Goal: Transaction & Acquisition: Purchase product/service

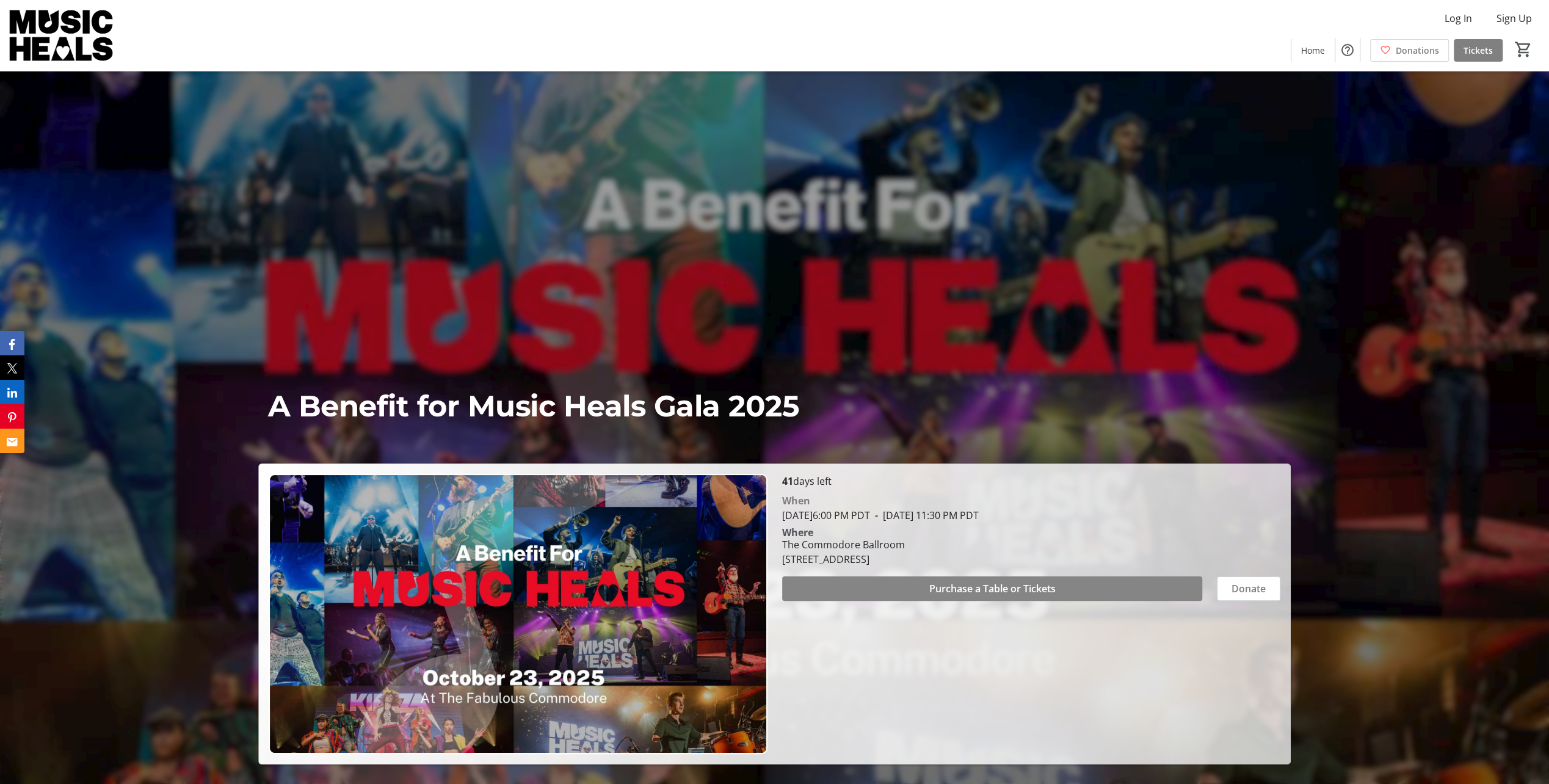
click at [902, 587] on span at bounding box center [992, 589] width 421 height 30
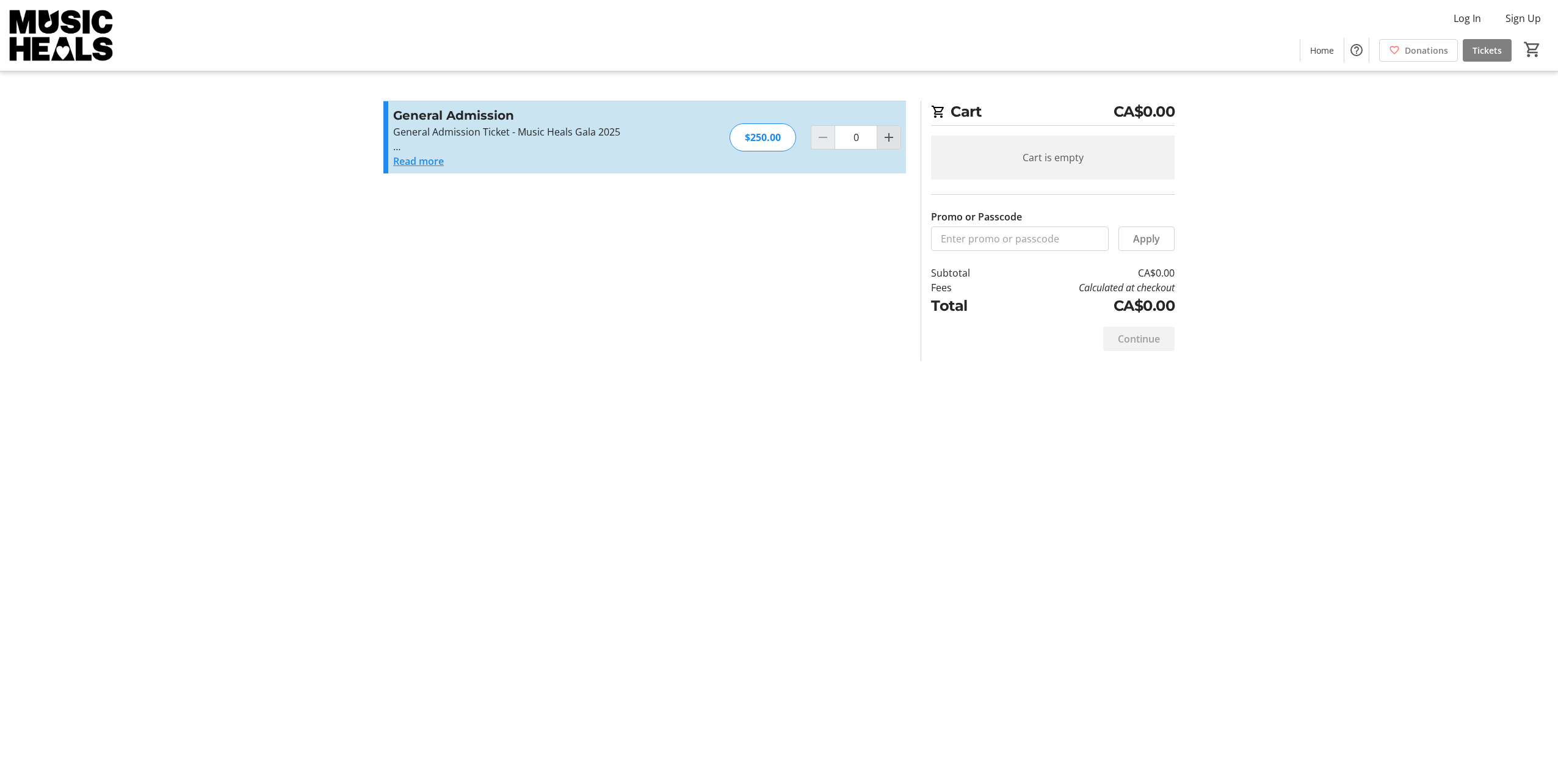
click at [887, 139] on mat-icon "Increment by one" at bounding box center [889, 137] width 15 height 15
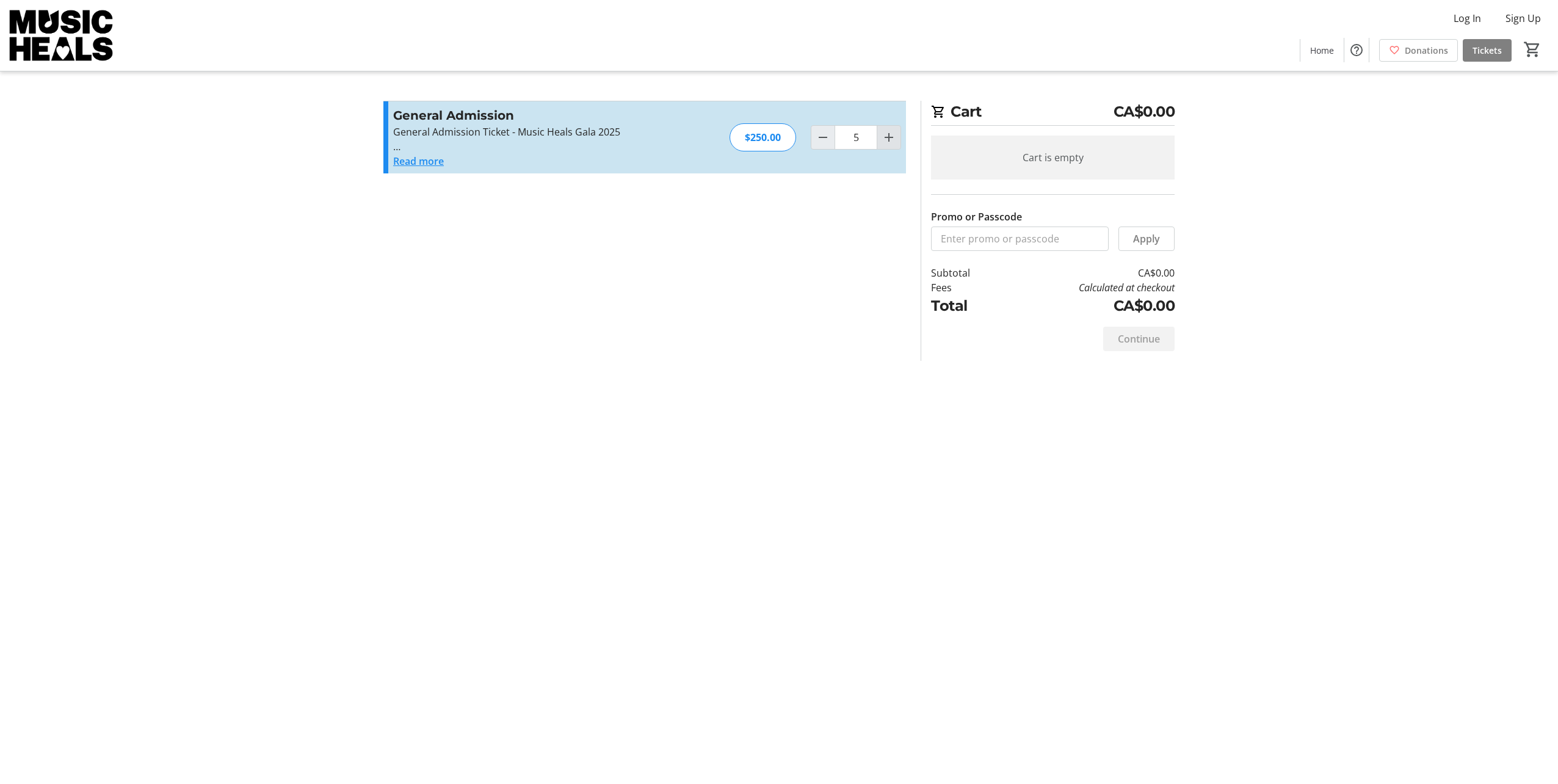
click at [887, 139] on mat-icon "Increment by one" at bounding box center [889, 137] width 15 height 15
type input "6"
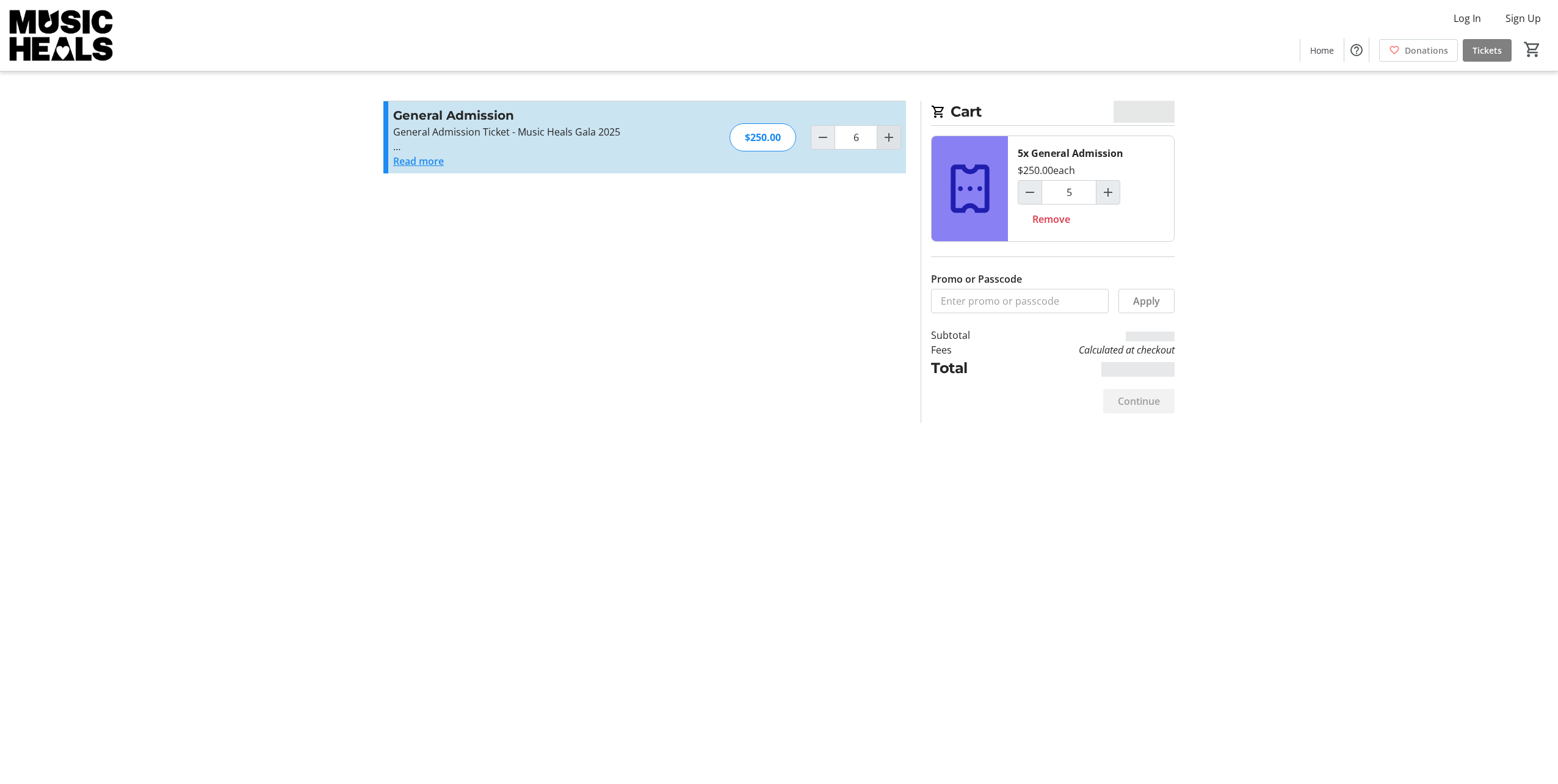
type input "6"
click at [1329, 384] on tr-checkout-feature-upsell-ui "Cart CA$1,500.00 6x General Admission $250.00 each 6 Remove Promo or Passcode A…" at bounding box center [779, 392] width 1558 height 784
click at [1110, 391] on span at bounding box center [1139, 401] width 71 height 30
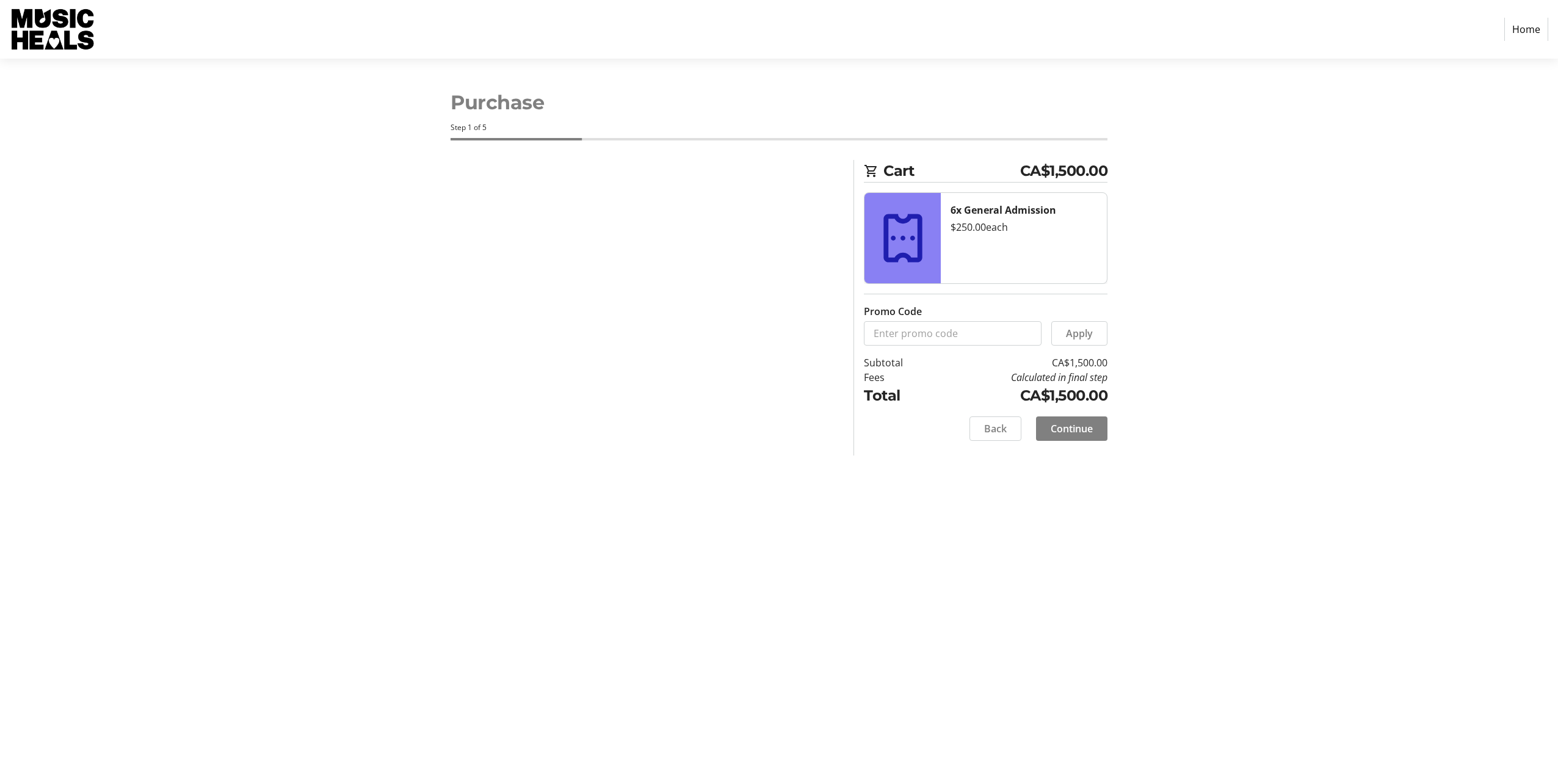
select select "CA"
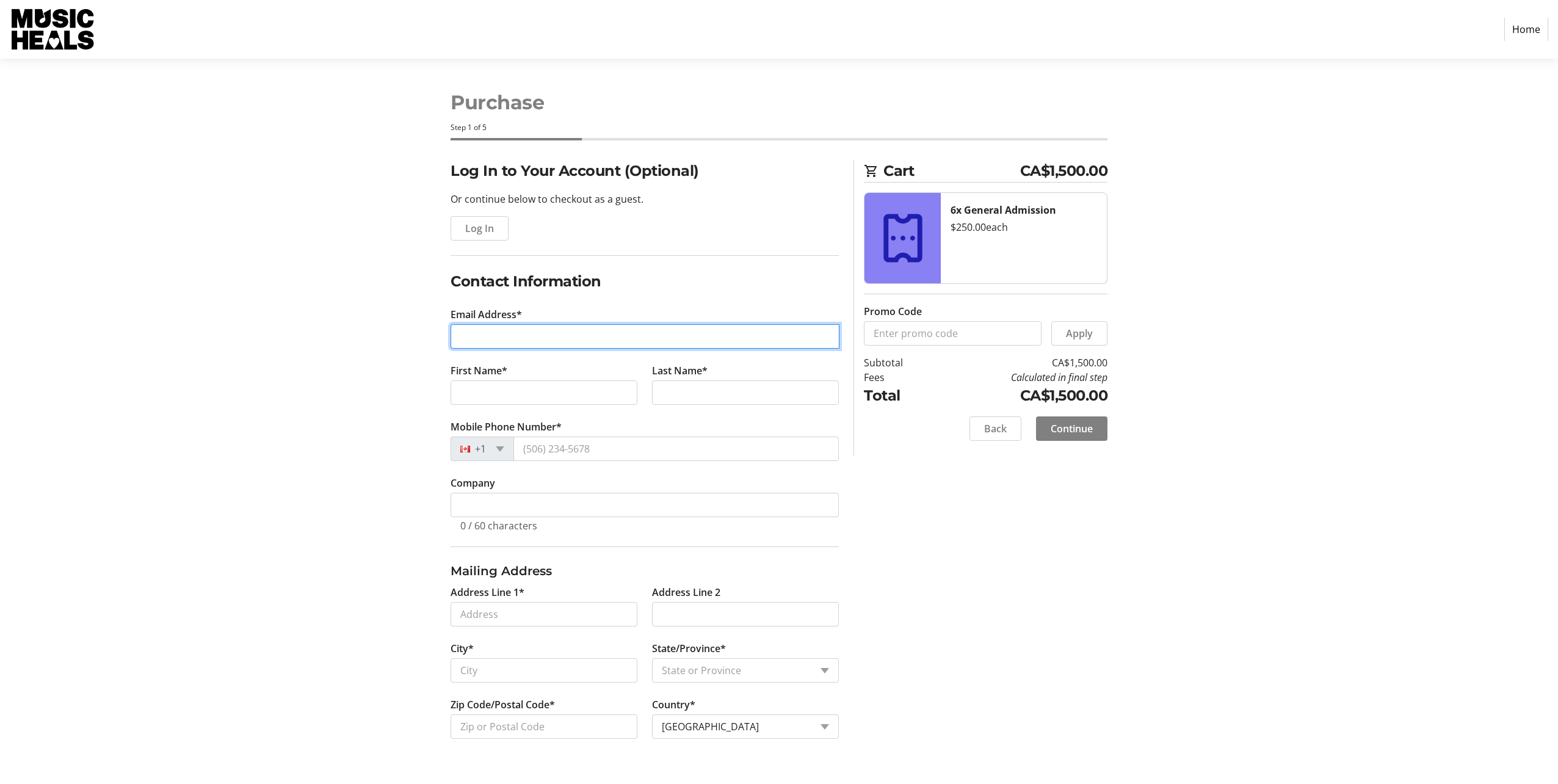
click at [533, 339] on input "Email Address*" at bounding box center [645, 336] width 389 height 24
type input "[EMAIL_ADDRESS][DOMAIN_NAME]"
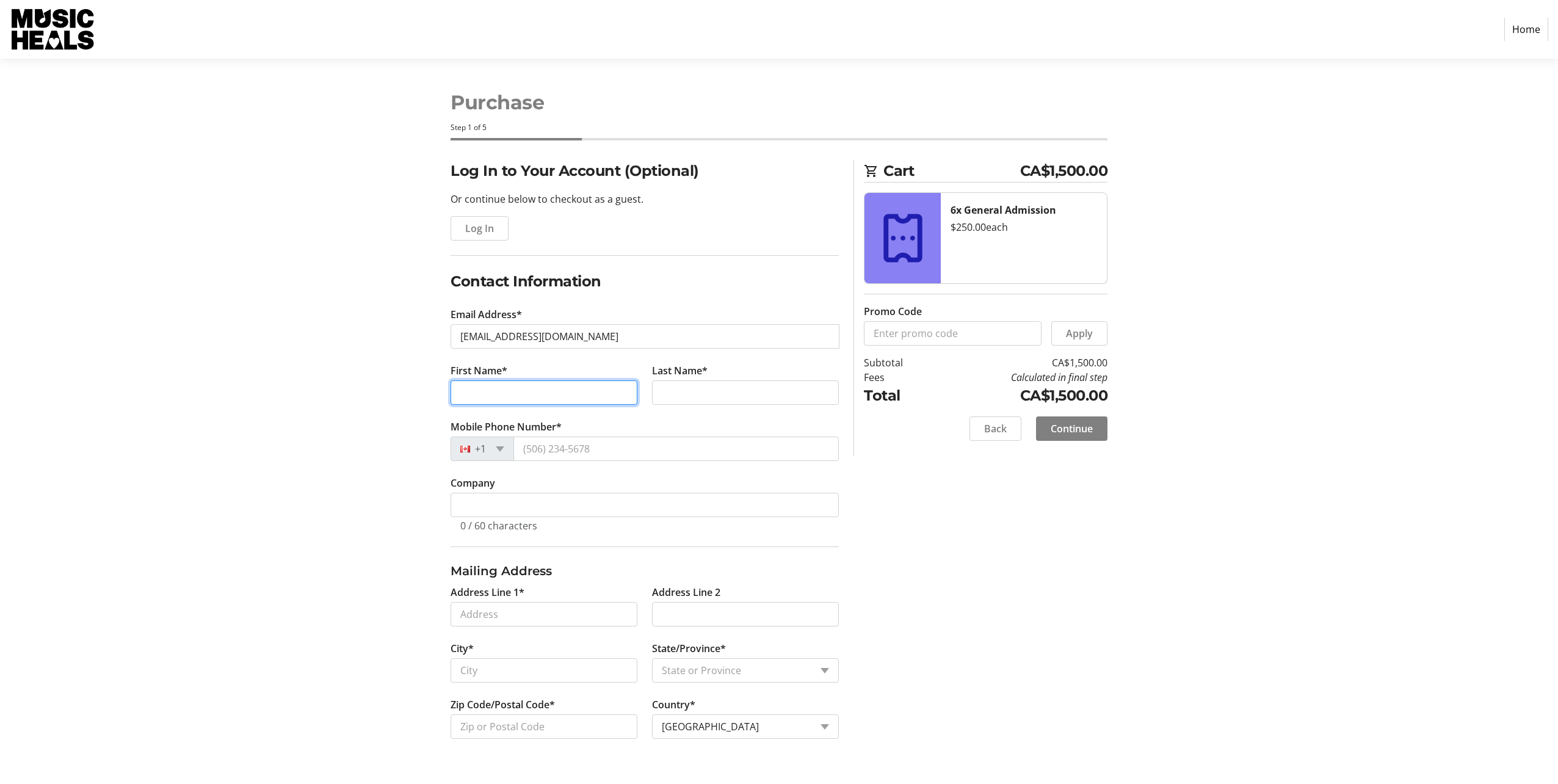
type input "[PERSON_NAME]"
type input "We"
type input "[PHONE_NUMBER]"
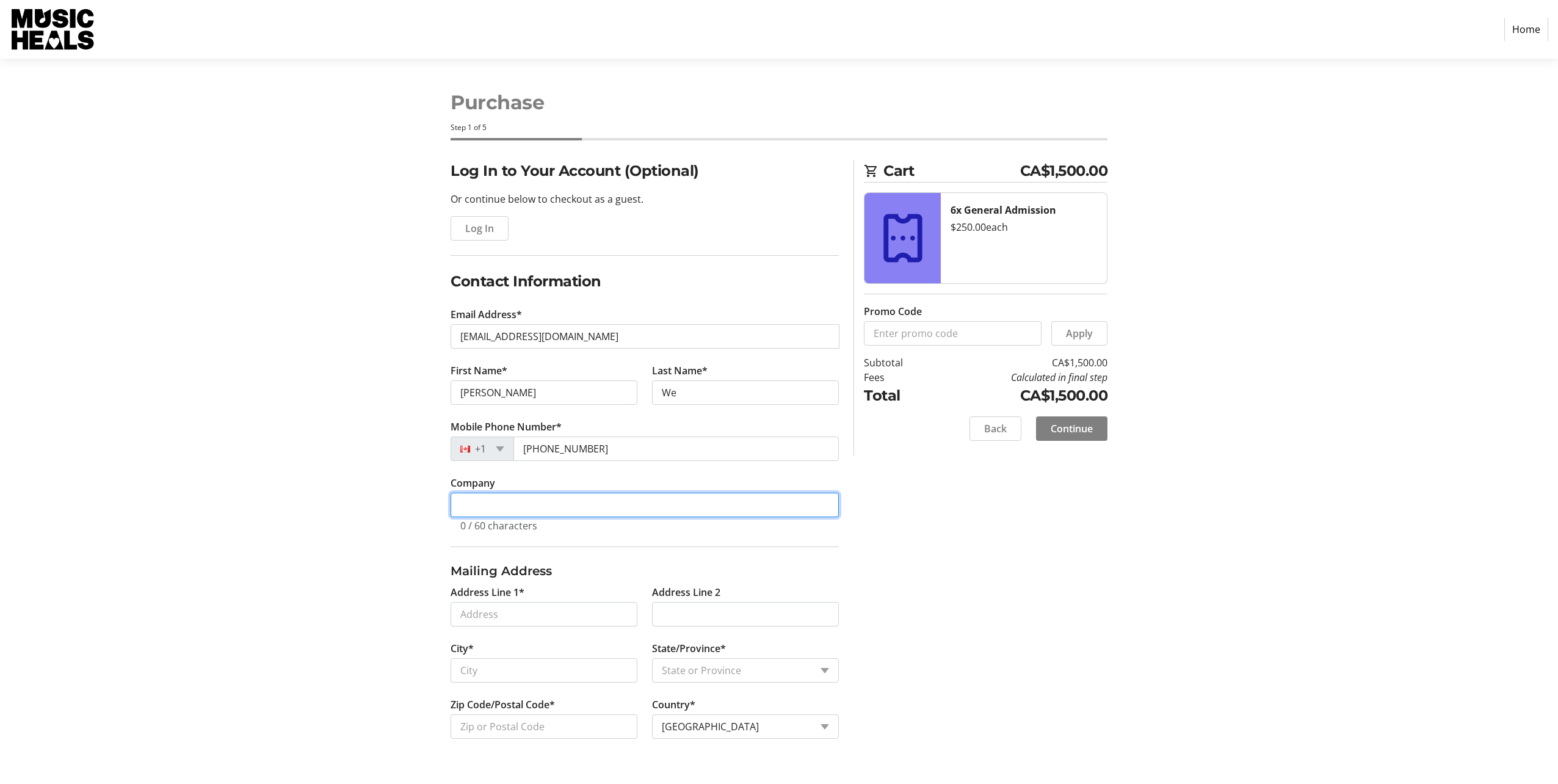
type input "50306"
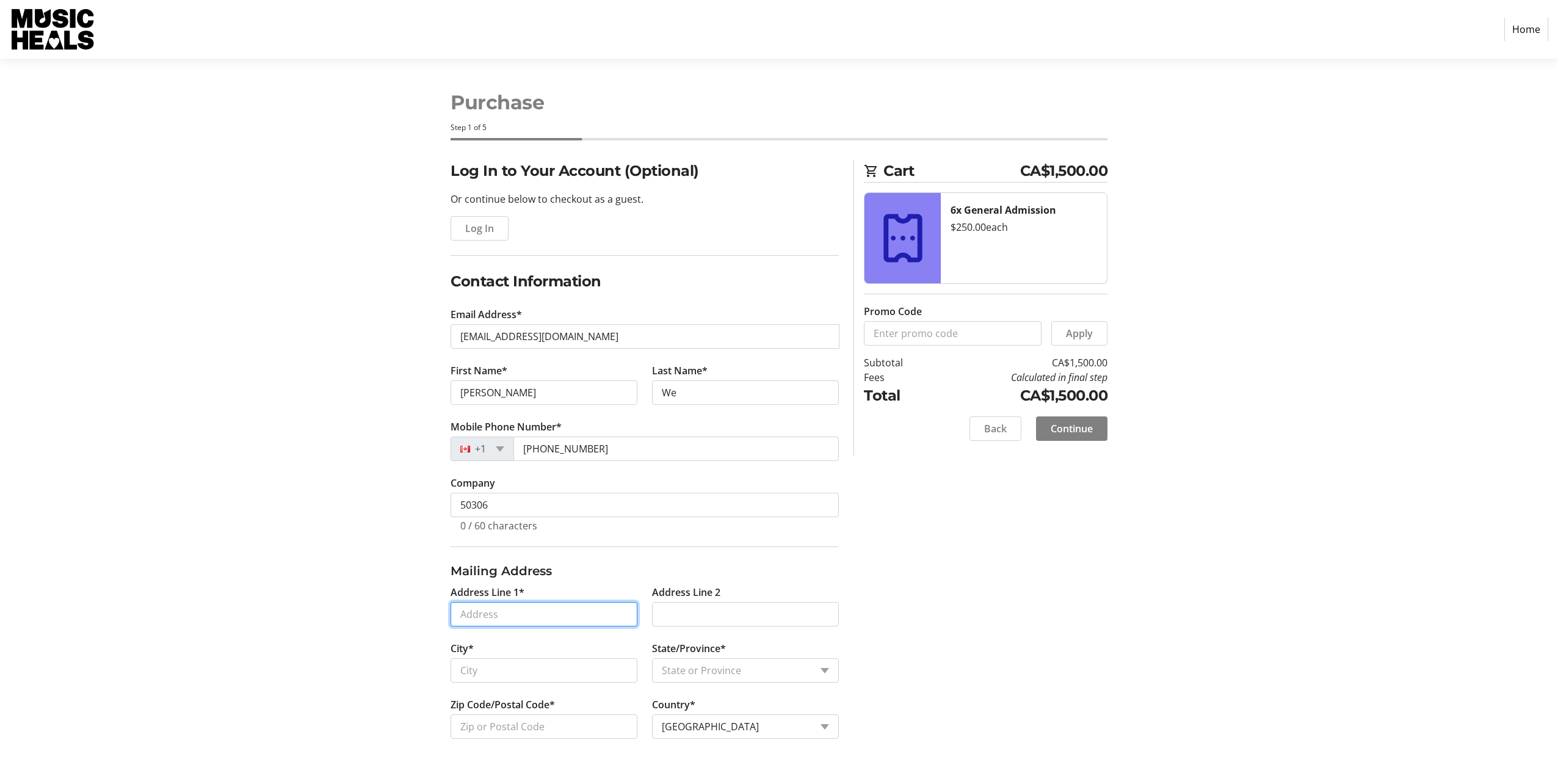
type input "#3110 - [STREET_ADDRESS]"
type input "#3110 -[STREET_ADDRESS]"
type input "[GEOGRAPHIC_DATA]"
select select "BC"
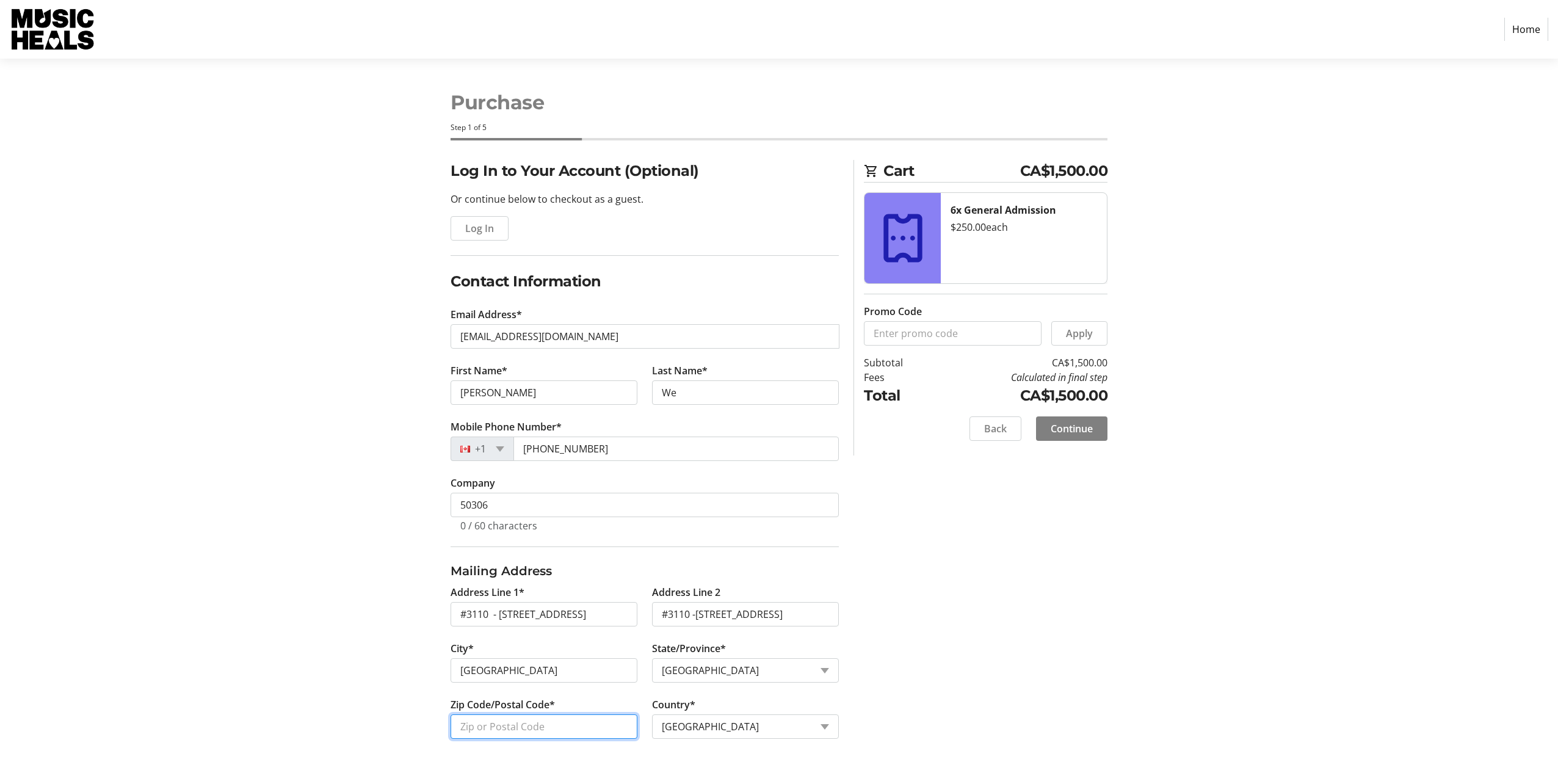
type input "V7X 1M3"
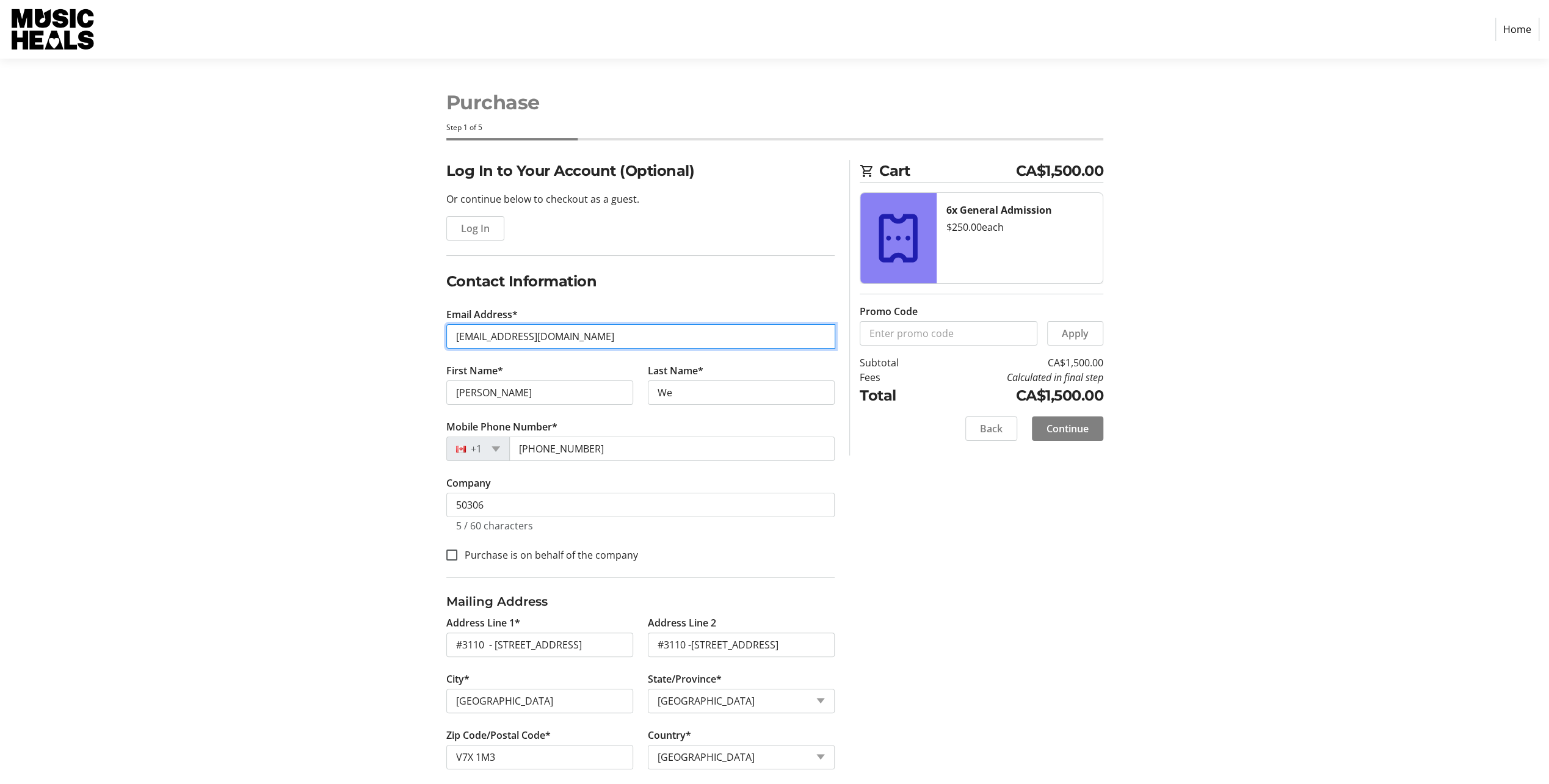
type input "[EMAIL_ADDRESS][DOMAIN_NAME]"
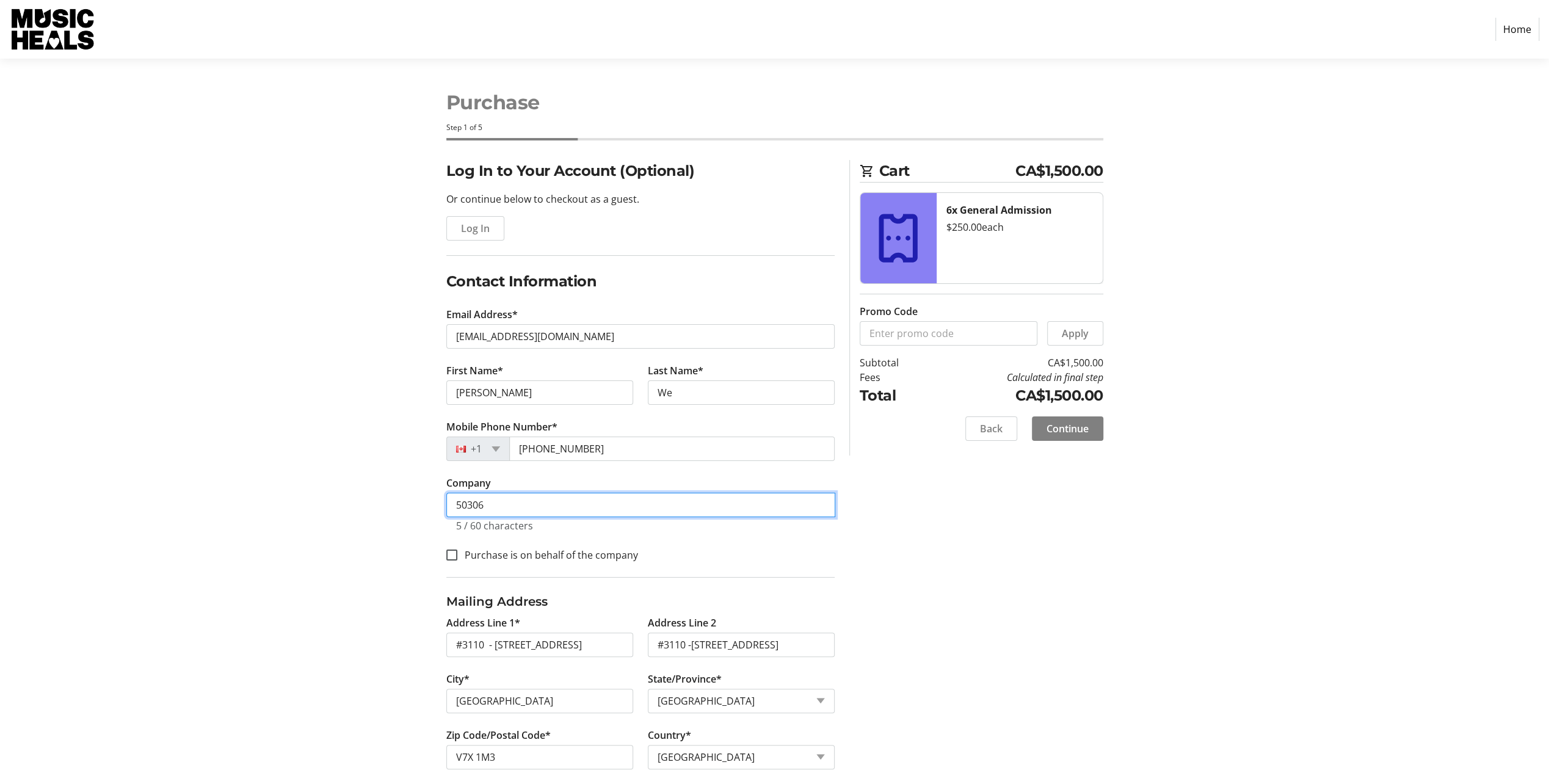
drag, startPoint x: 533, startPoint y: 506, endPoint x: 396, endPoint y: 508, distance: 137.0
click at [396, 508] on div "Log In to Your Account (Optional) Or continue below to checkout as a guest. Log…" at bounding box center [774, 479] width 806 height 638
type input "[PERSON_NAME] Pacific Properties"
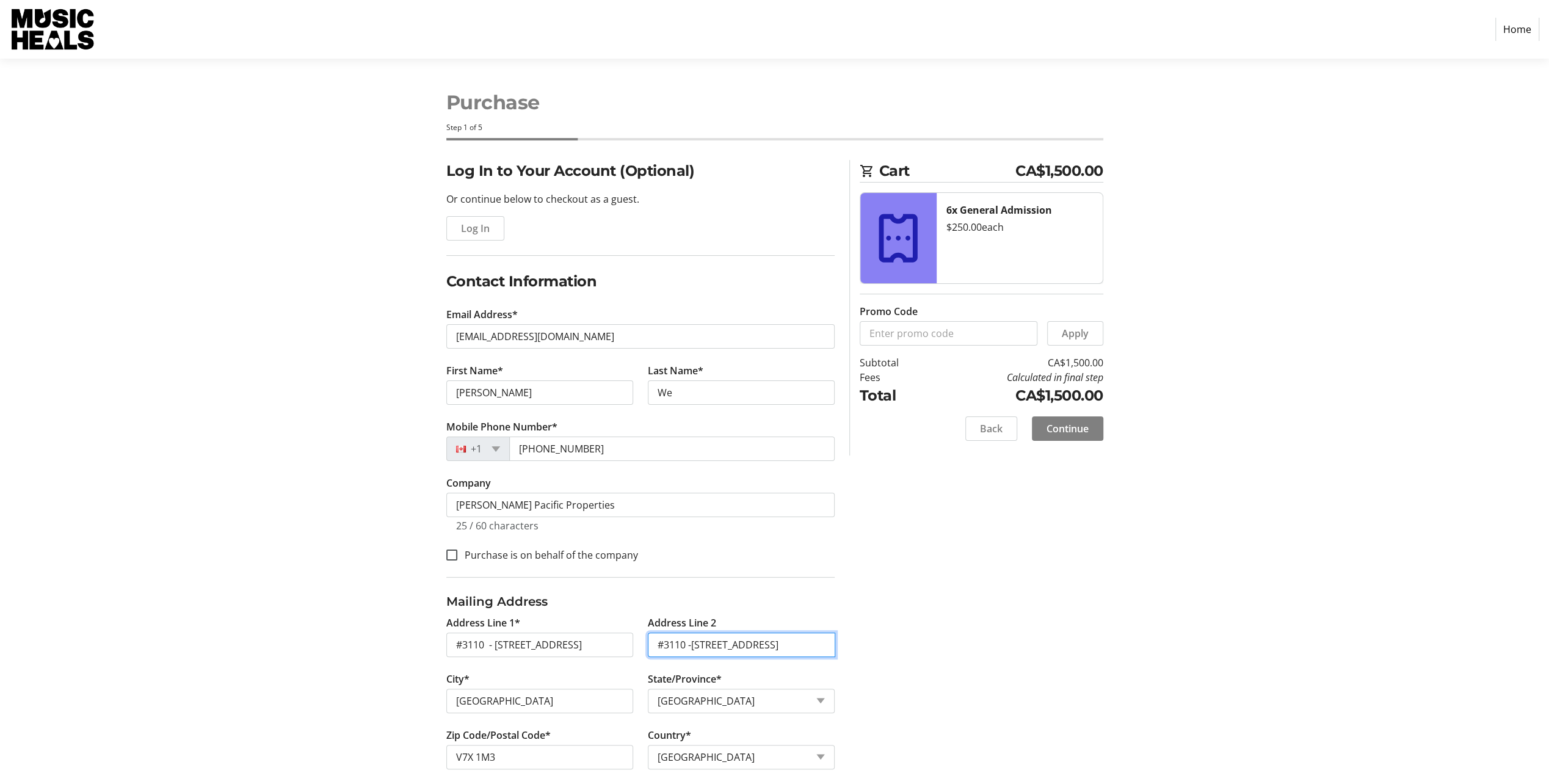
drag, startPoint x: 792, startPoint y: 645, endPoint x: 574, endPoint y: 645, distance: 218.0
click at [574, 645] on div "Address Line 1* #3110 - [GEOGRAPHIC_DATA] Address Line 2 #3110 -[GEOGRAPHIC_DAT…" at bounding box center [640, 699] width 403 height 168
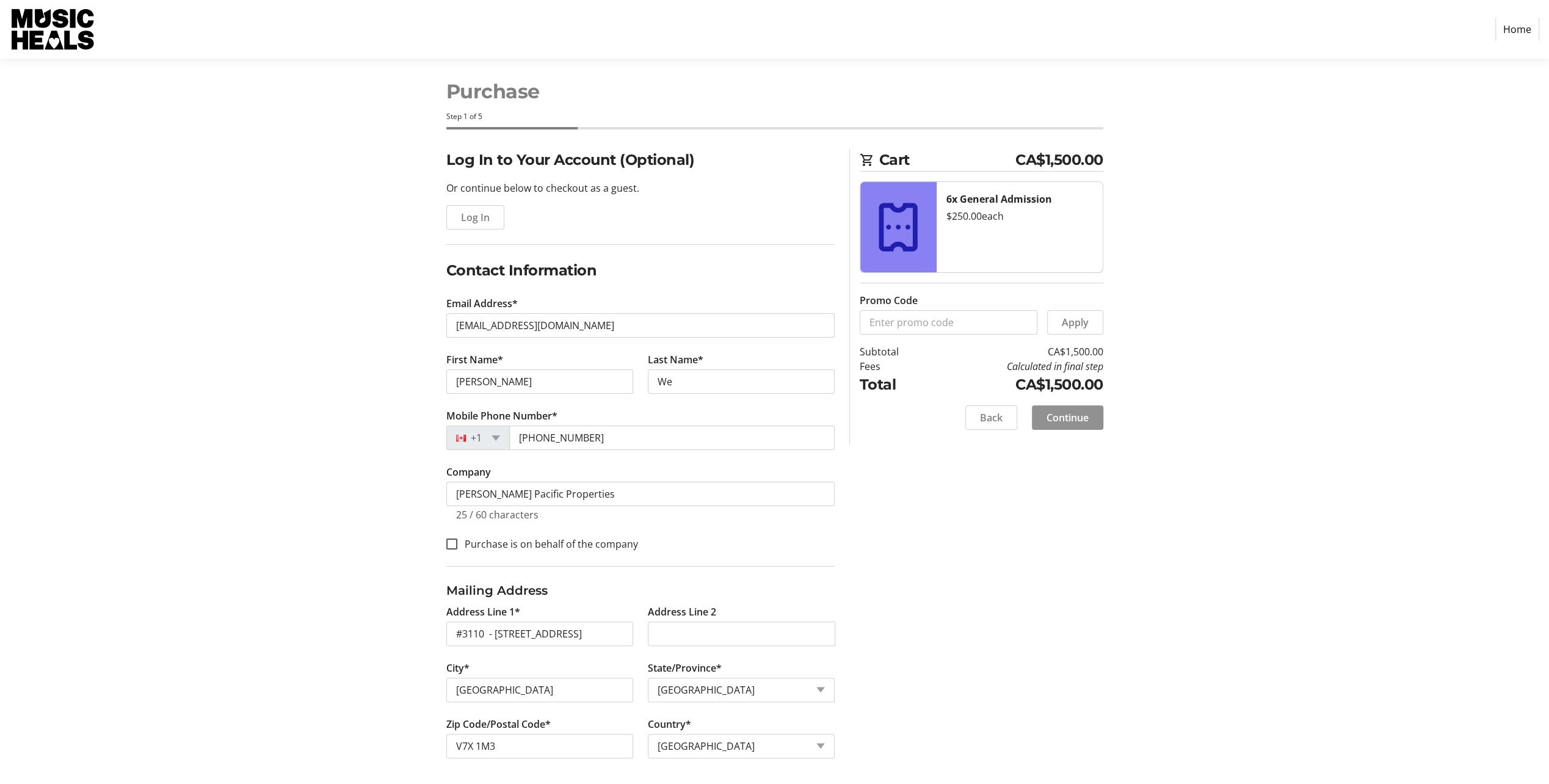
click at [1071, 425] on span at bounding box center [1067, 418] width 71 height 30
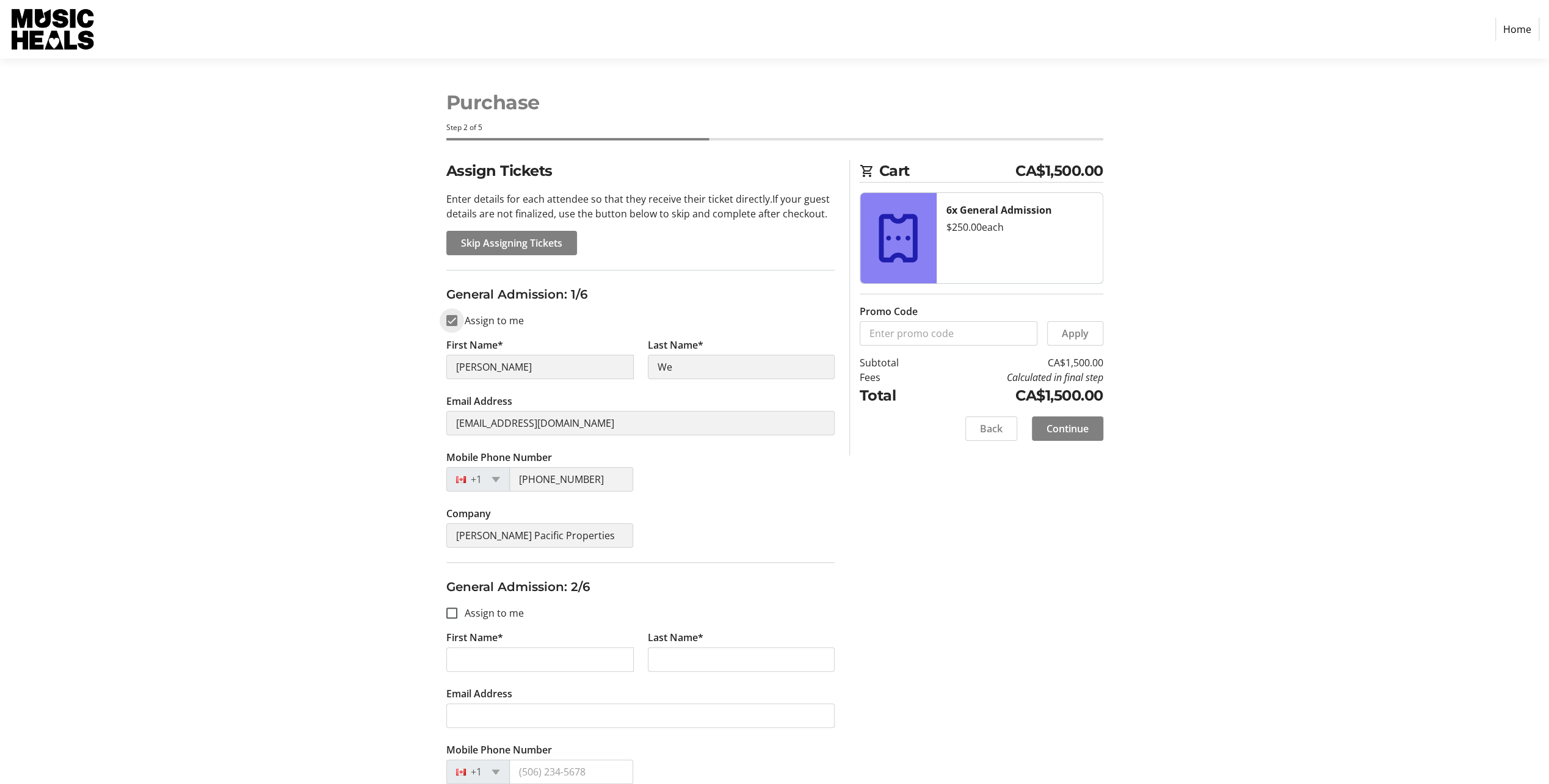
click at [452, 325] on input "Assign to me" at bounding box center [451, 321] width 11 height 11
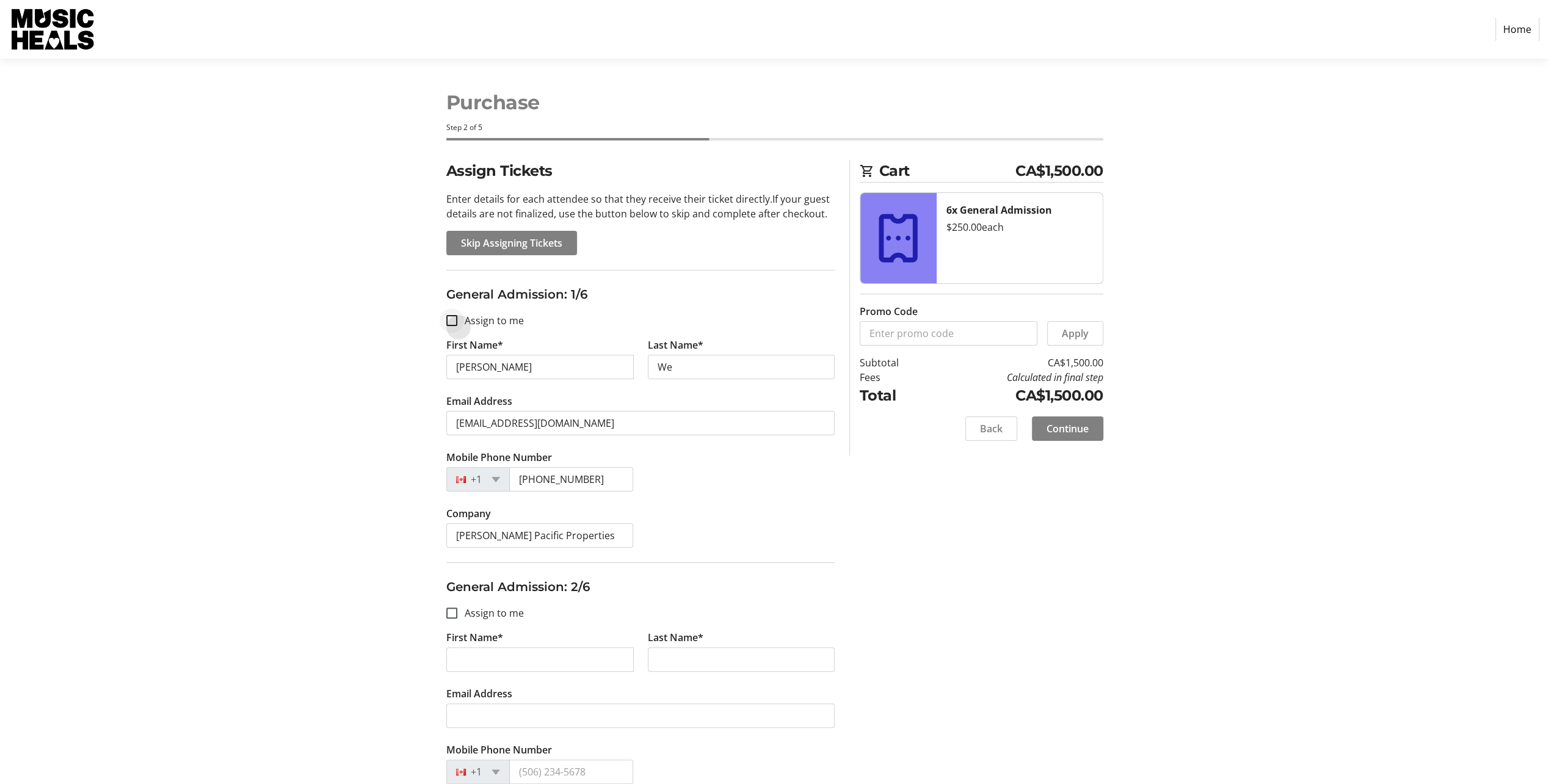
click at [443, 321] on div at bounding box center [452, 321] width 30 height 30
checkbox input "false"
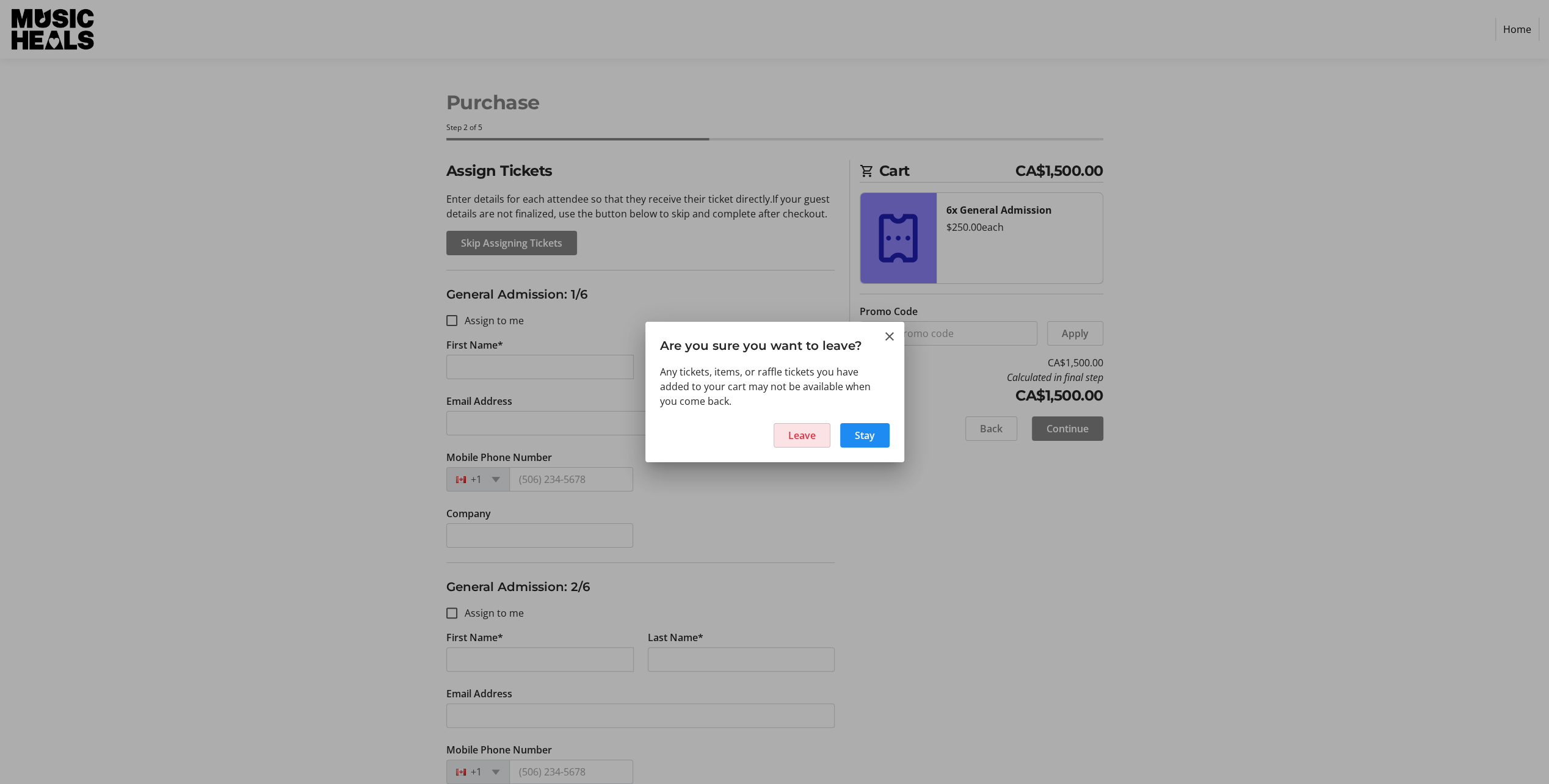
click at [814, 433] on span "Leave" at bounding box center [802, 435] width 28 height 15
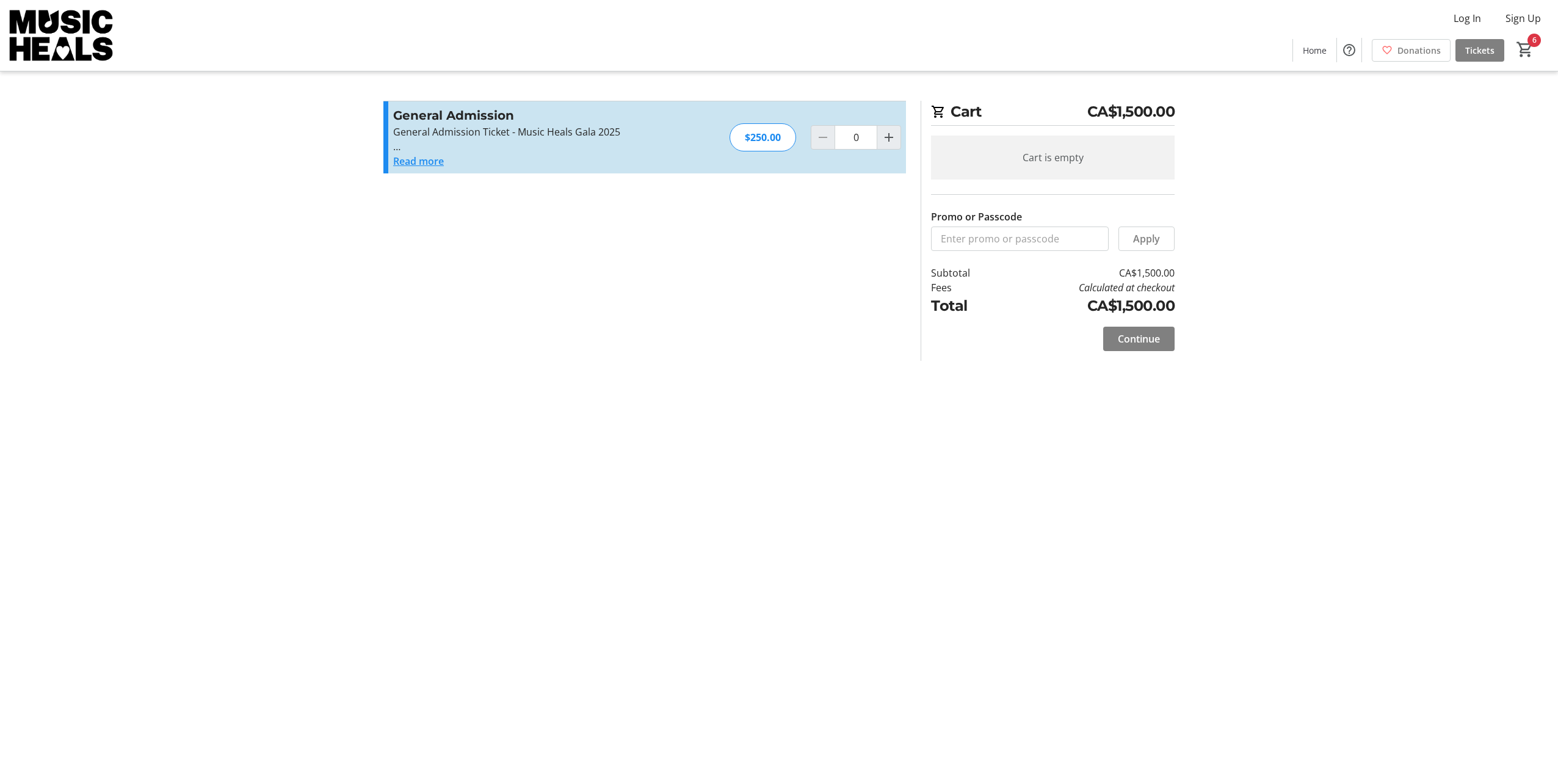
type input "6"
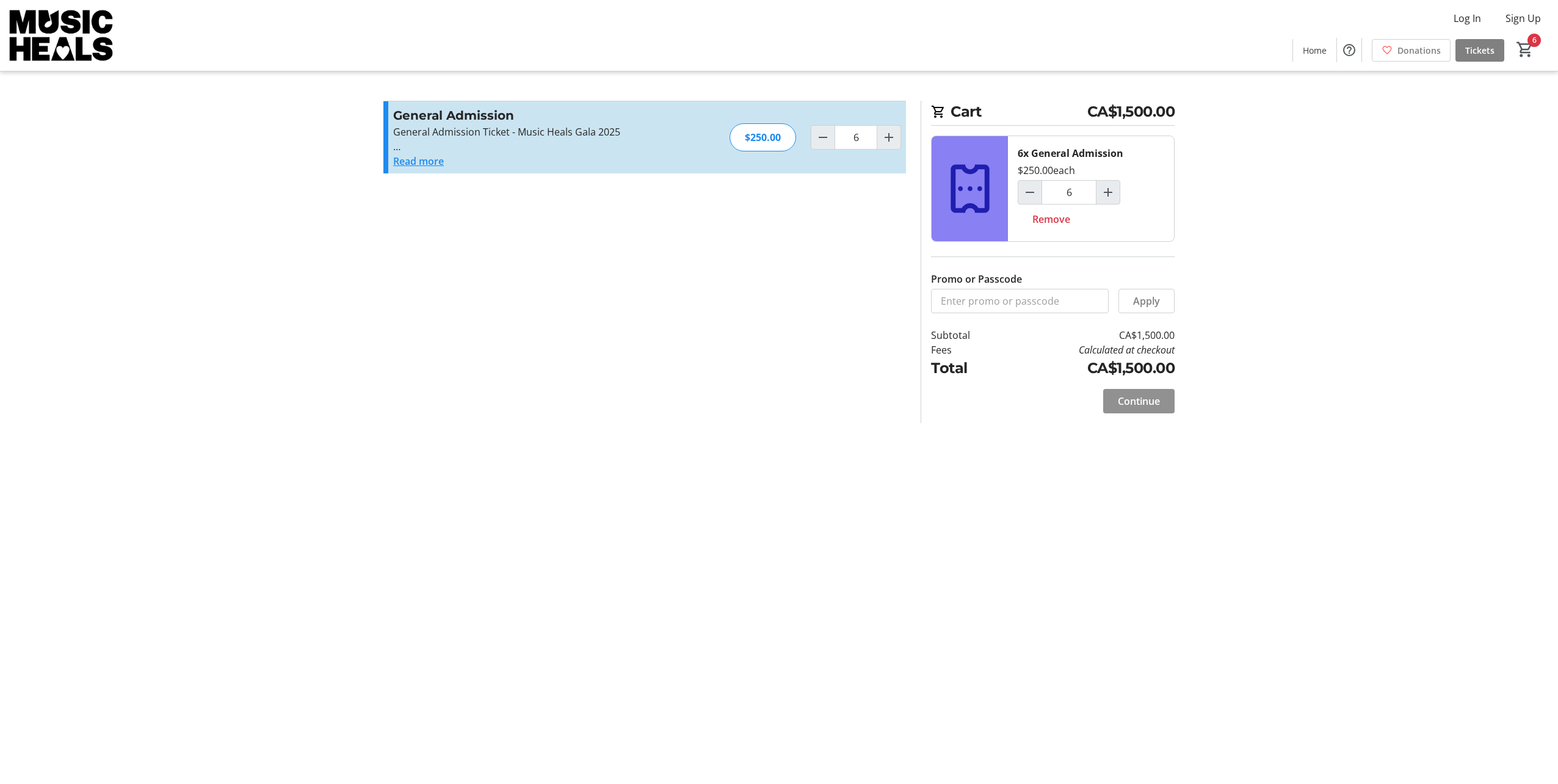
click at [1111, 387] on span at bounding box center [1139, 401] width 71 height 30
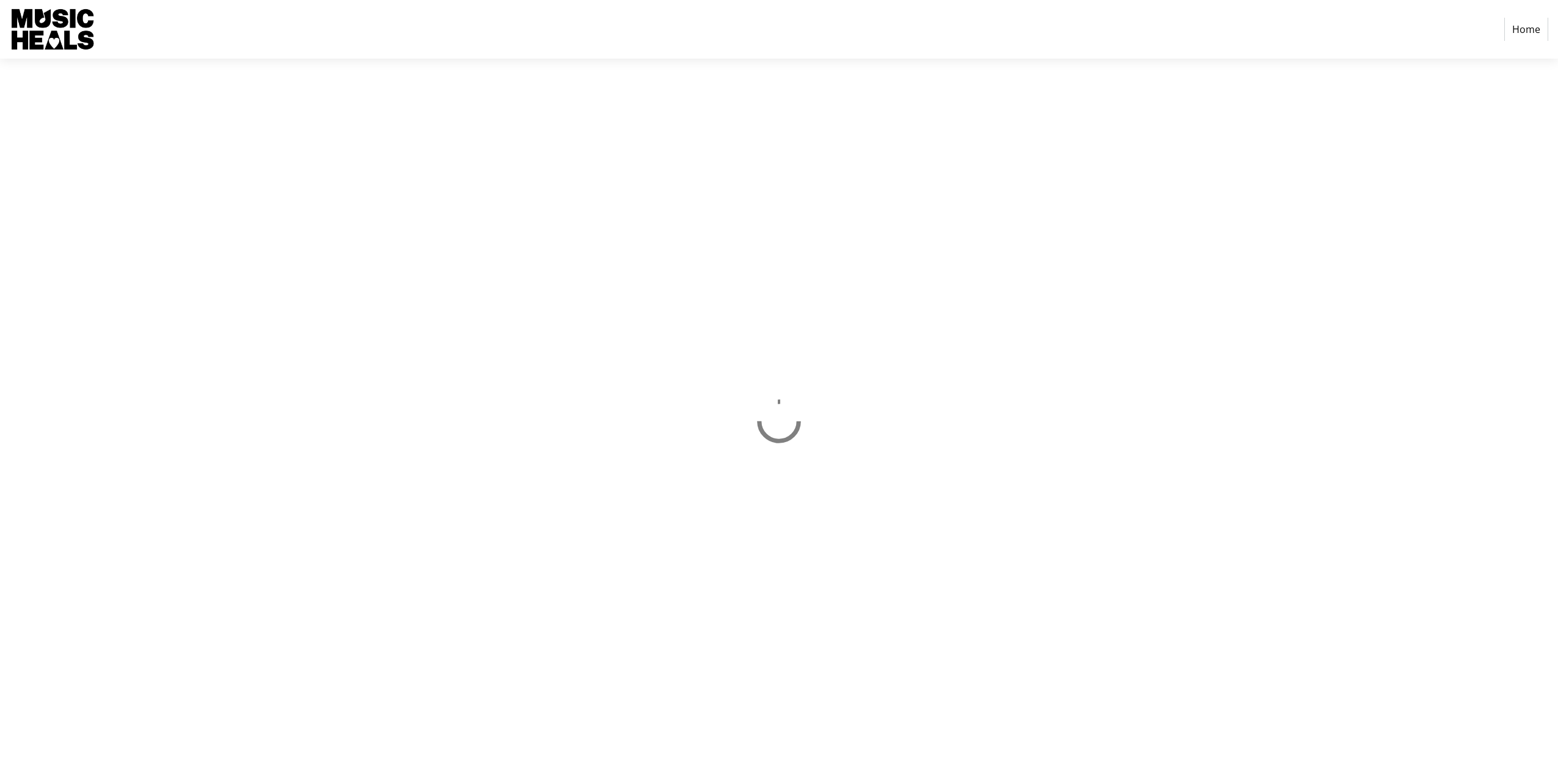
select select "CA"
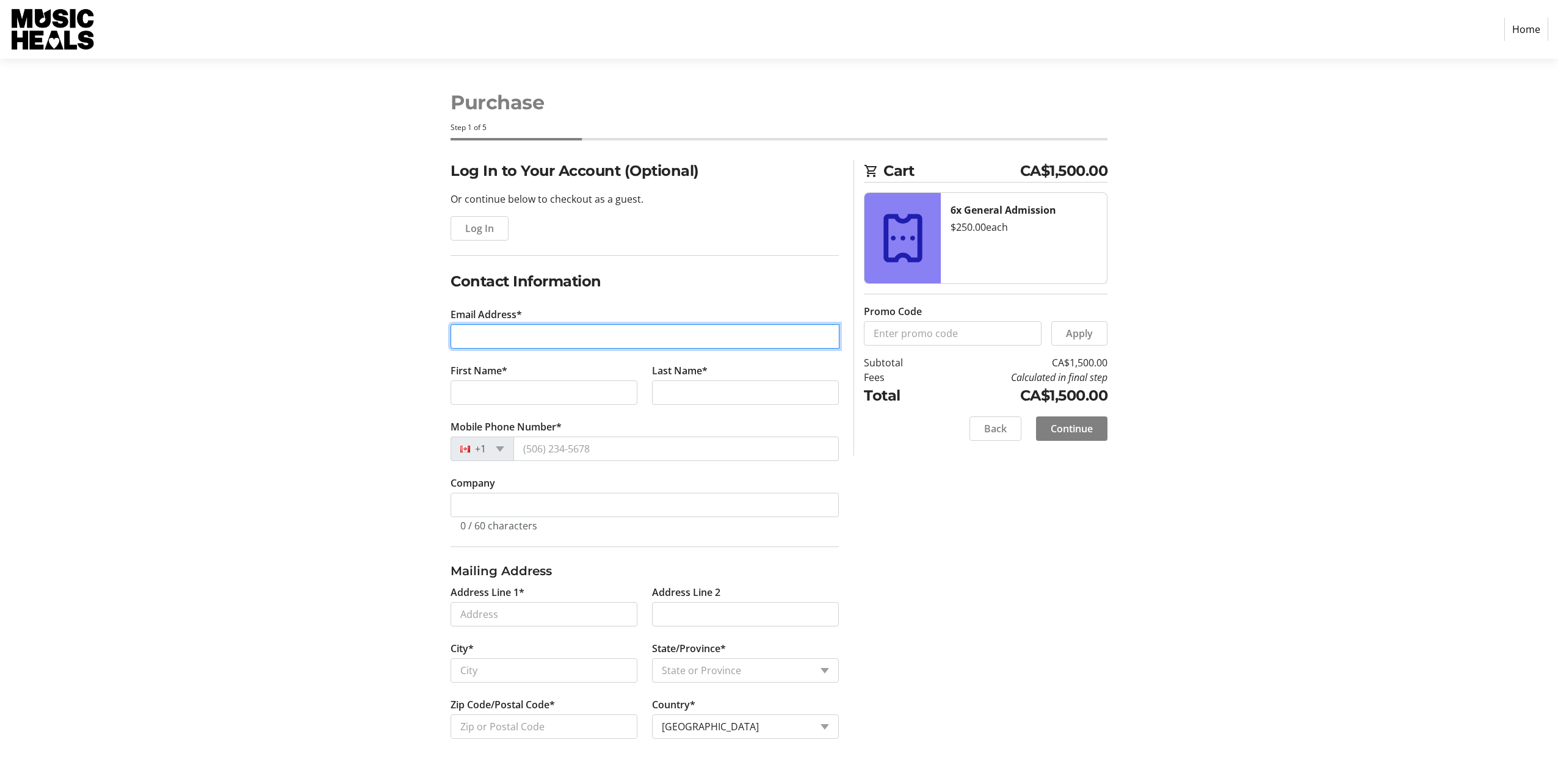
click at [530, 331] on input "Email Address*" at bounding box center [645, 336] width 389 height 24
type input "[EMAIL_ADDRESS][DOMAIN_NAME]"
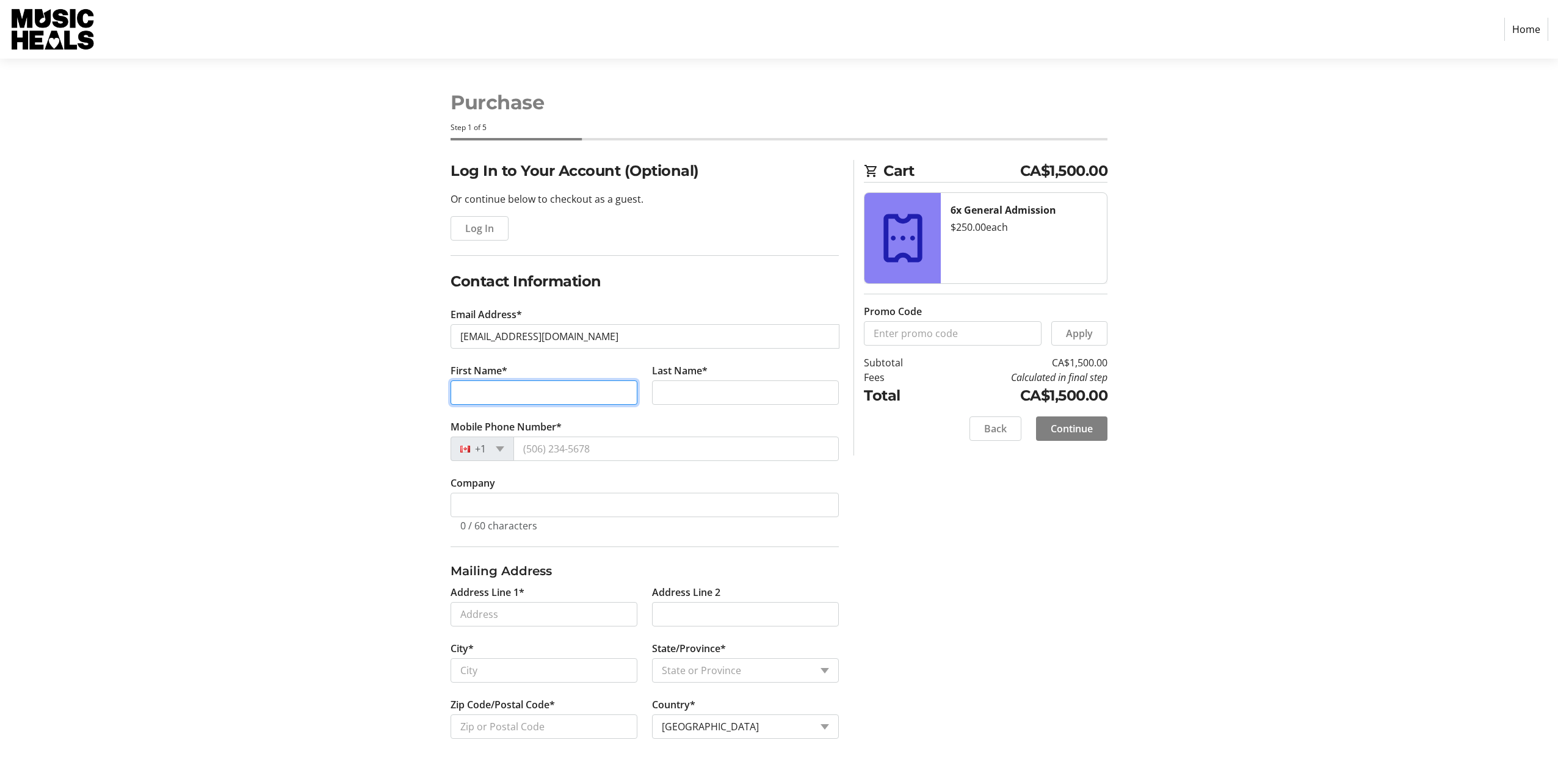
type input "[PERSON_NAME]"
type input "We"
type input "[PHONE_NUMBER]"
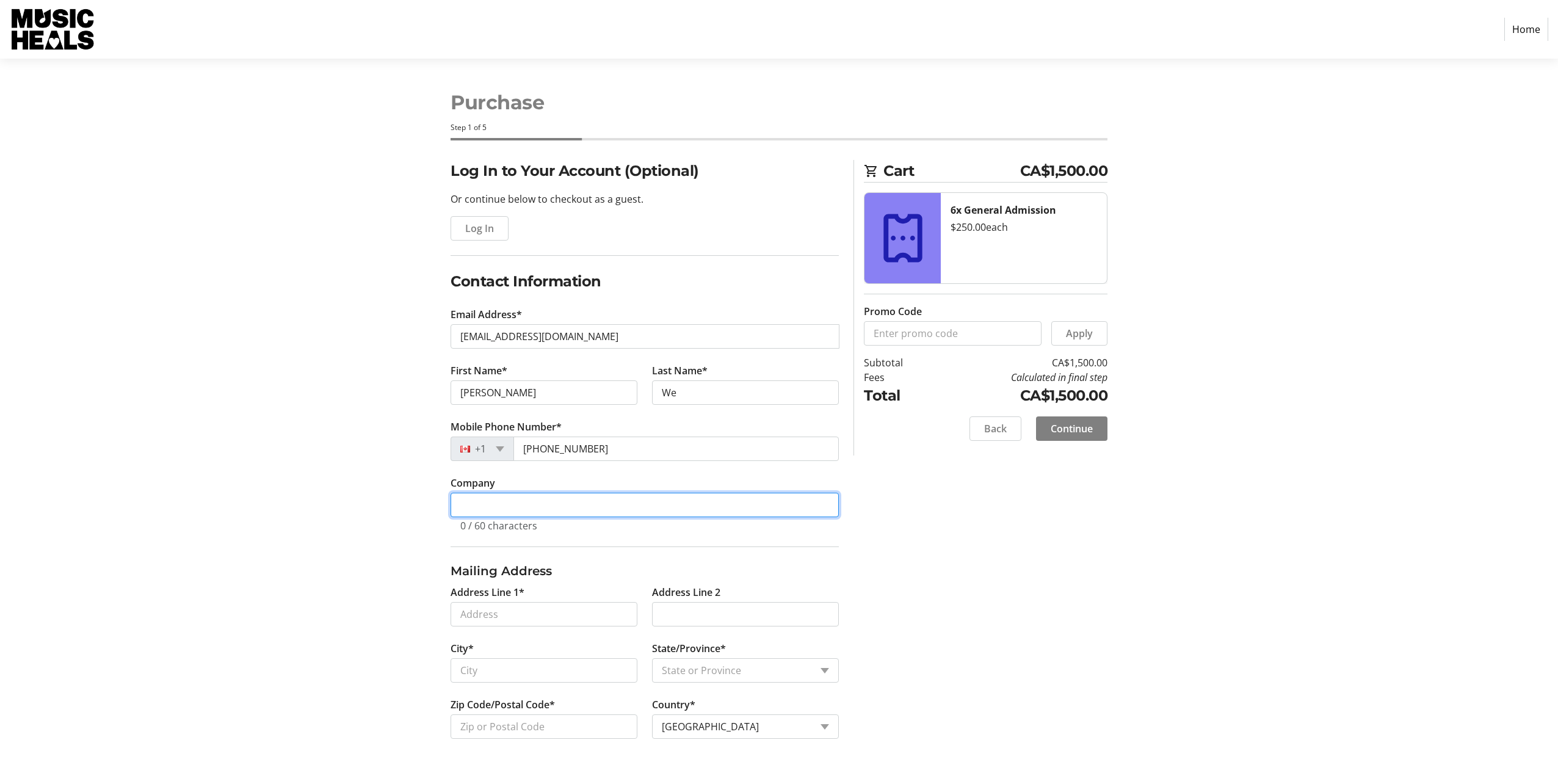
type input "50306"
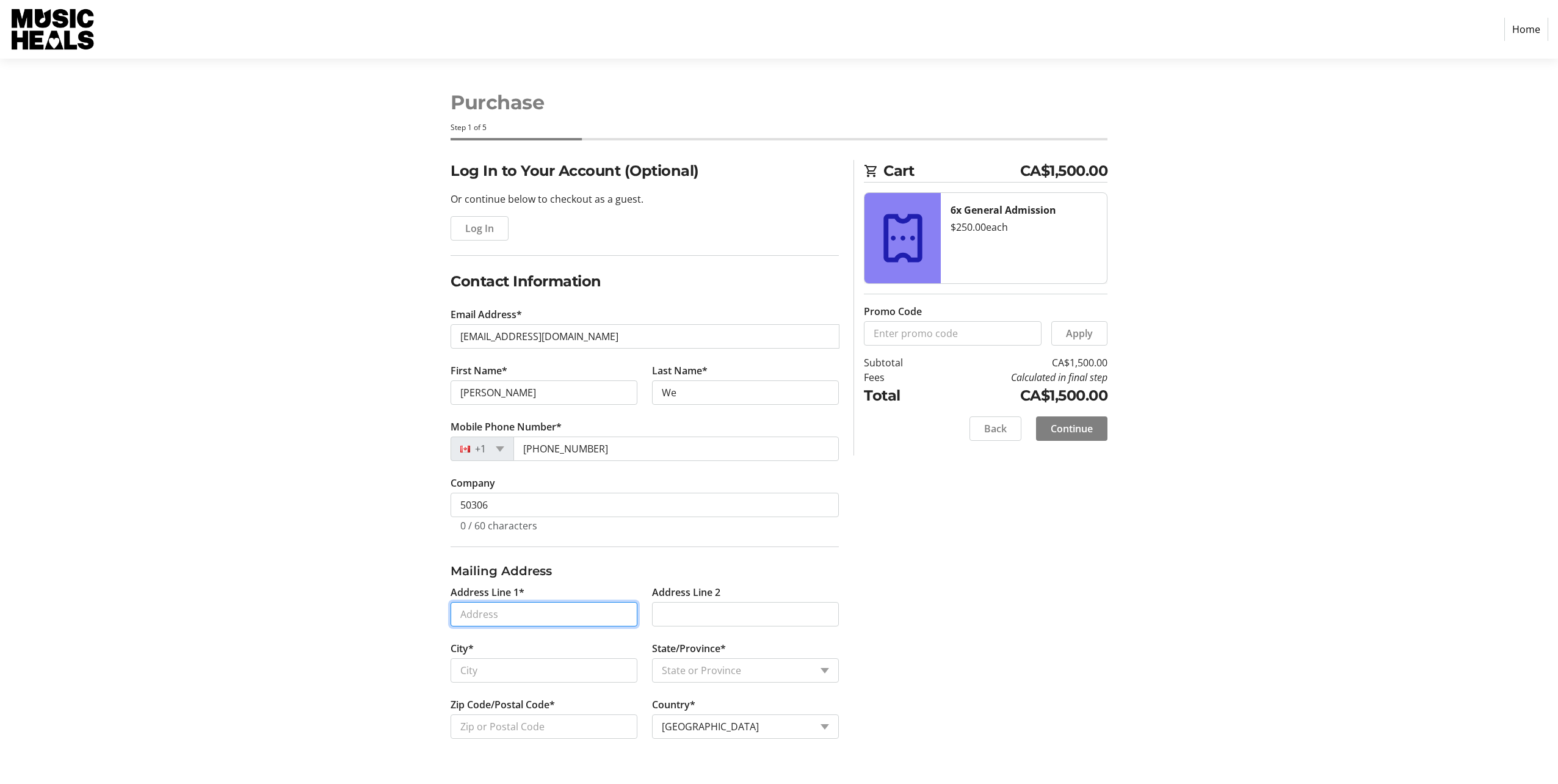
type input "#3110 - [STREET_ADDRESS]"
type input "#3110 -[STREET_ADDRESS]"
type input "[GEOGRAPHIC_DATA]"
select select "BC"
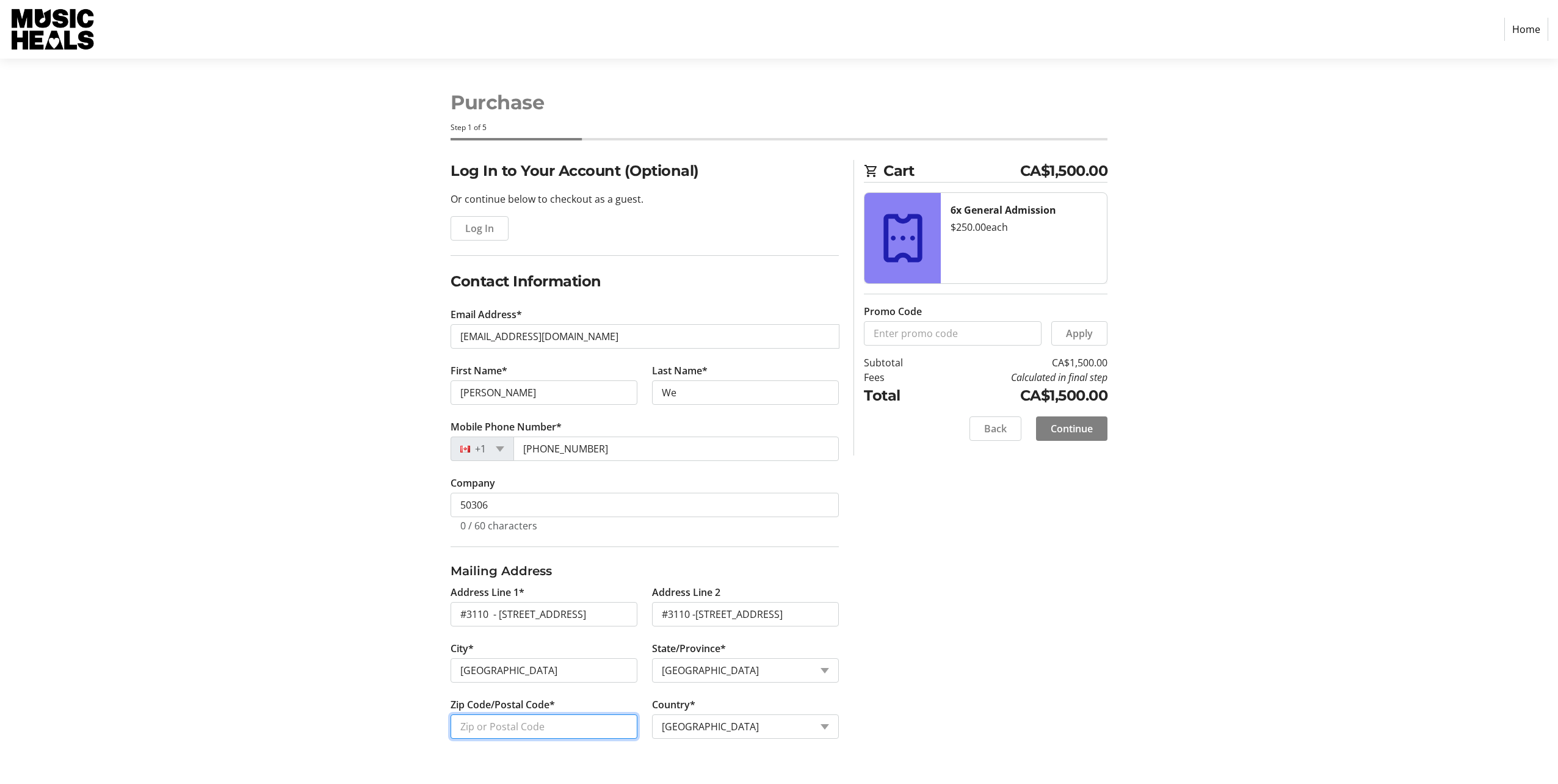
type input "V7X 1M3"
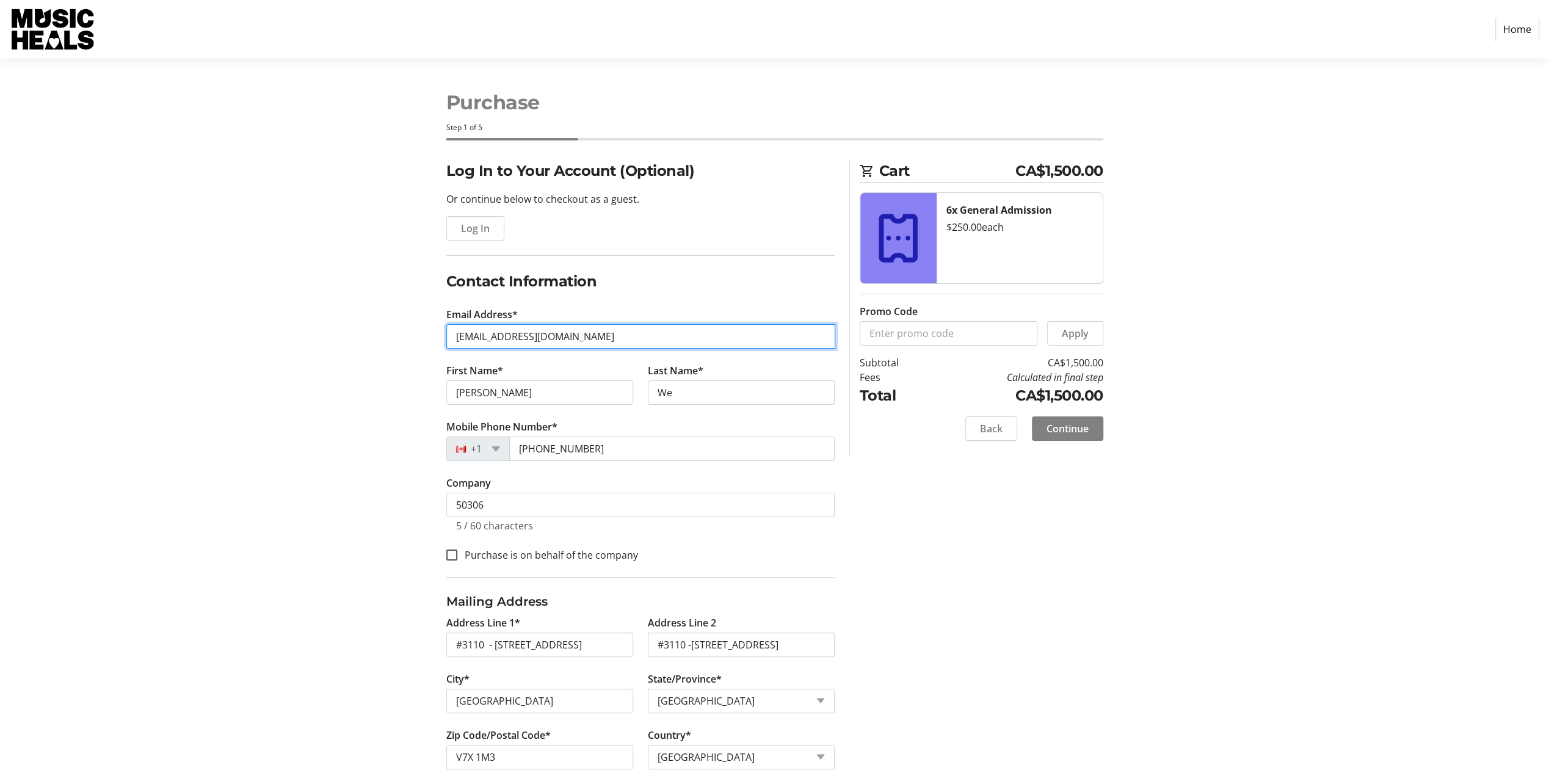
drag, startPoint x: 615, startPoint y: 329, endPoint x: 413, endPoint y: 327, distance: 202.0
click at [413, 327] on div "Log In to Your Account (Optional) Or continue below to checkout as a guest. Log…" at bounding box center [774, 479] width 806 height 638
drag, startPoint x: 595, startPoint y: 331, endPoint x: 372, endPoint y: 328, distance: 223.0
click at [374, 328] on div "Log In to Your Account (Optional) Or continue below to checkout as a guest. Log…" at bounding box center [774, 479] width 806 height 638
type input "[EMAIL_ADDRESS][DOMAIN_NAME]"
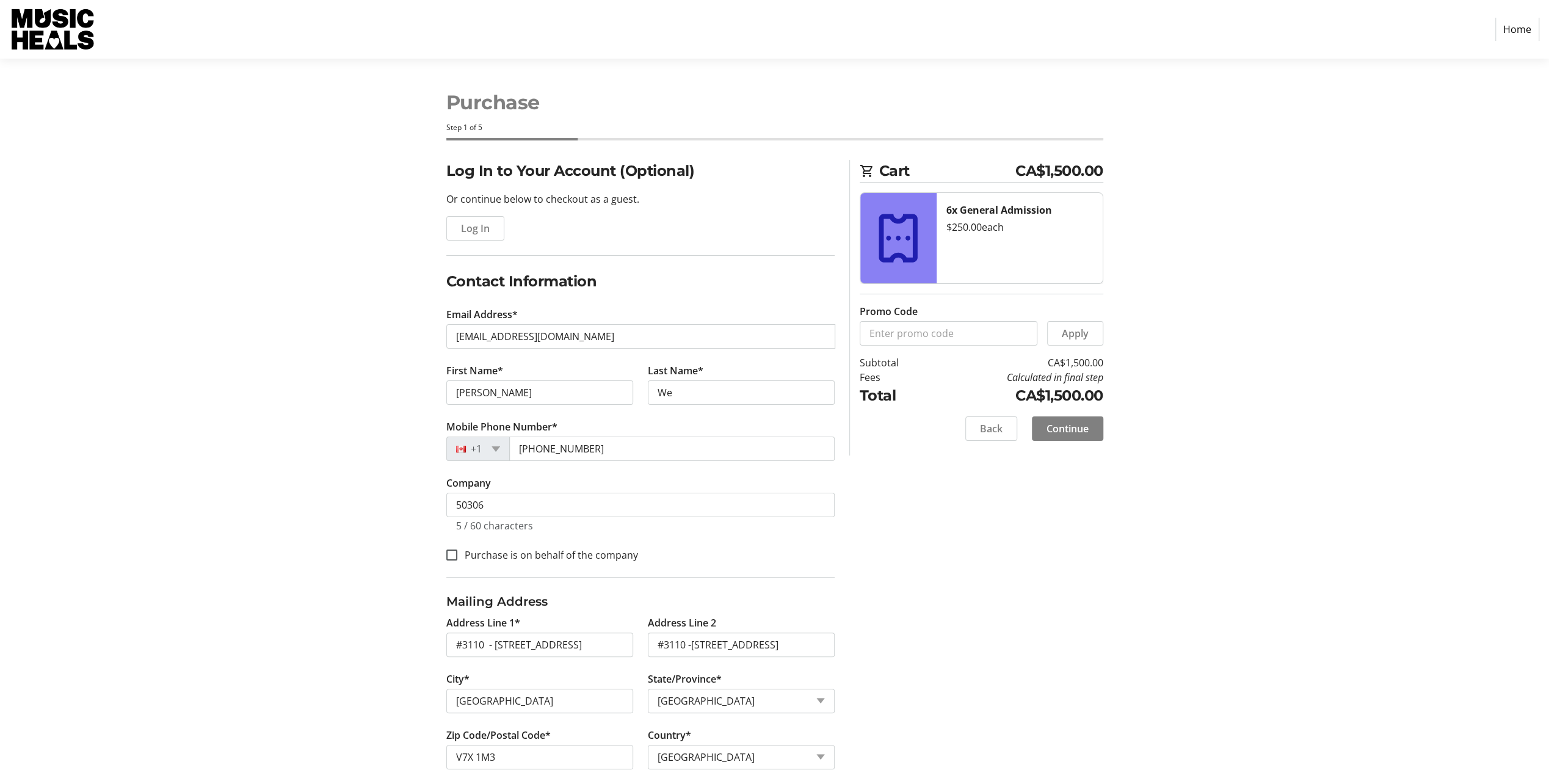
click at [372, 328] on div "Log In to Your Account (Optional) Or continue below to checkout as a guest. Log…" at bounding box center [774, 479] width 806 height 638
drag, startPoint x: 549, startPoint y: 504, endPoint x: 380, endPoint y: 498, distance: 169.1
click at [380, 498] on div "Log In to Your Account (Optional) Or continue below to checkout as a guest. Log…" at bounding box center [774, 479] width 806 height 638
type input "[PERSON_NAME] Pacific Properties"
drag, startPoint x: 782, startPoint y: 643, endPoint x: 622, endPoint y: 624, distance: 161.1
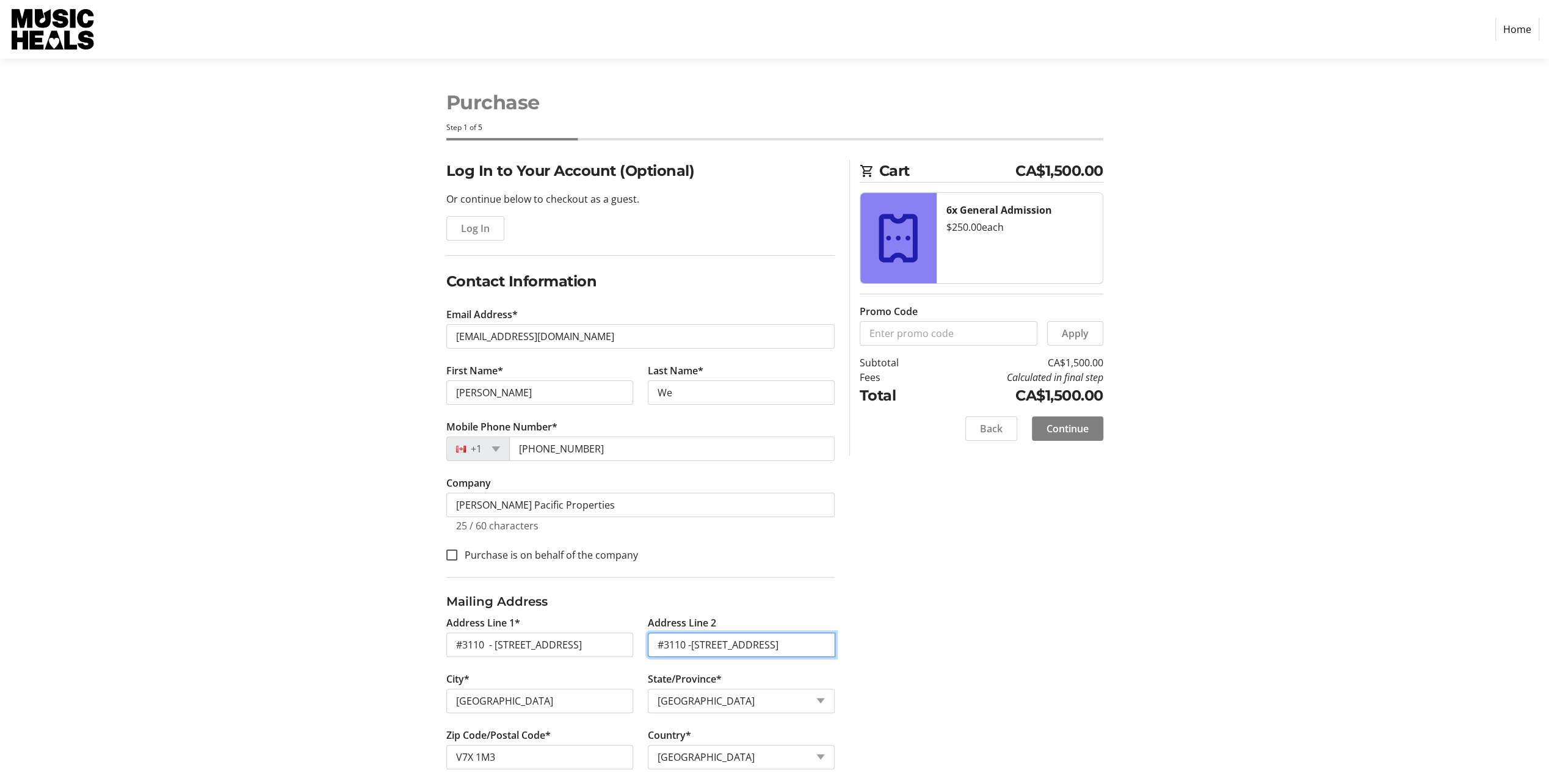
click at [622, 624] on div "Address Line 1* #3110 - [GEOGRAPHIC_DATA] Address Line 2 #3110 -[GEOGRAPHIC_DAT…" at bounding box center [640, 699] width 403 height 168
click at [1077, 429] on span "Continue" at bounding box center [1067, 429] width 42 height 15
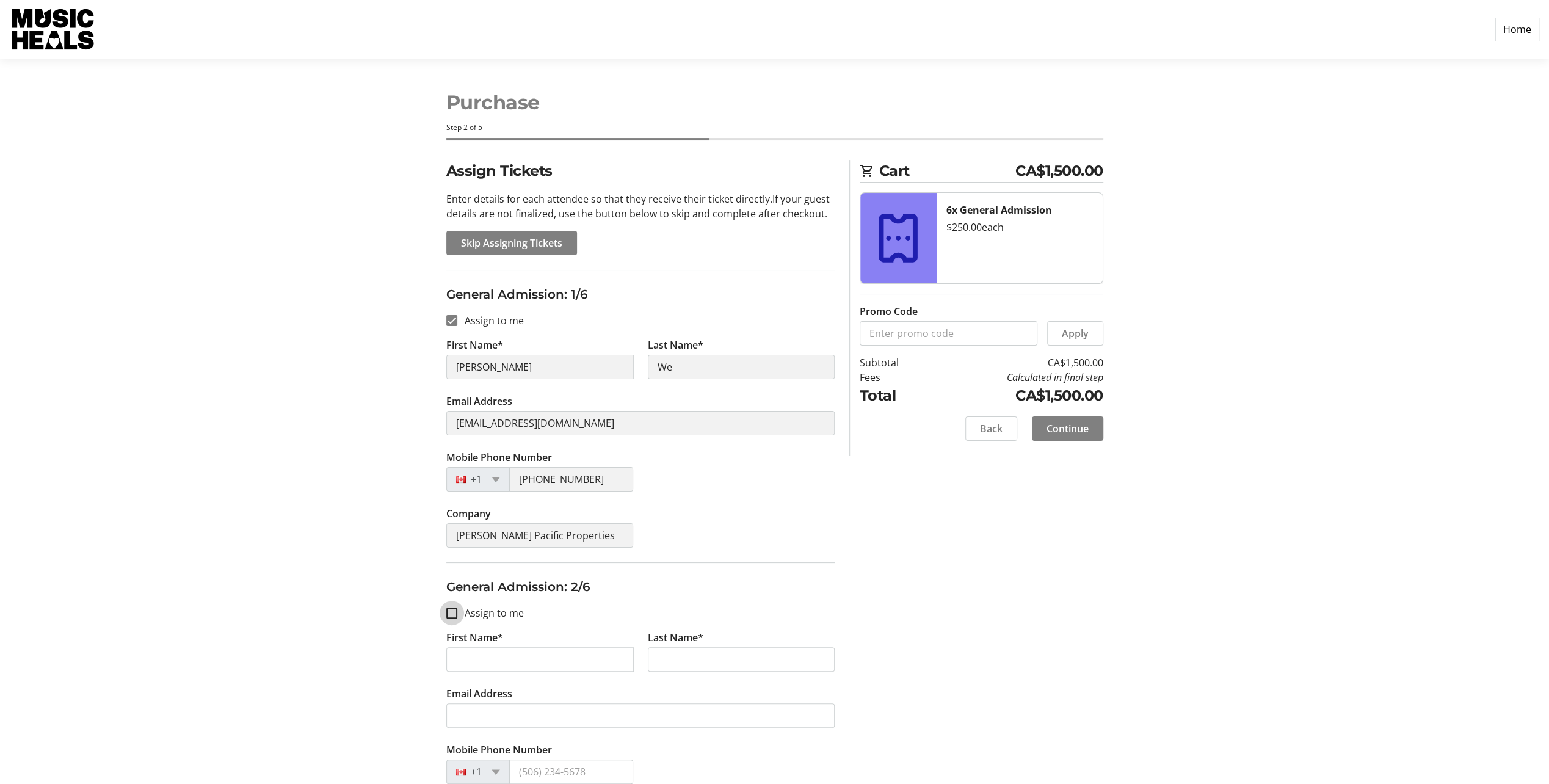
click at [455, 612] on input "Assign to me" at bounding box center [451, 613] width 11 height 11
checkbox input "true"
type input "[PERSON_NAME]"
type input "We"
type input "[EMAIL_ADDRESS][DOMAIN_NAME]"
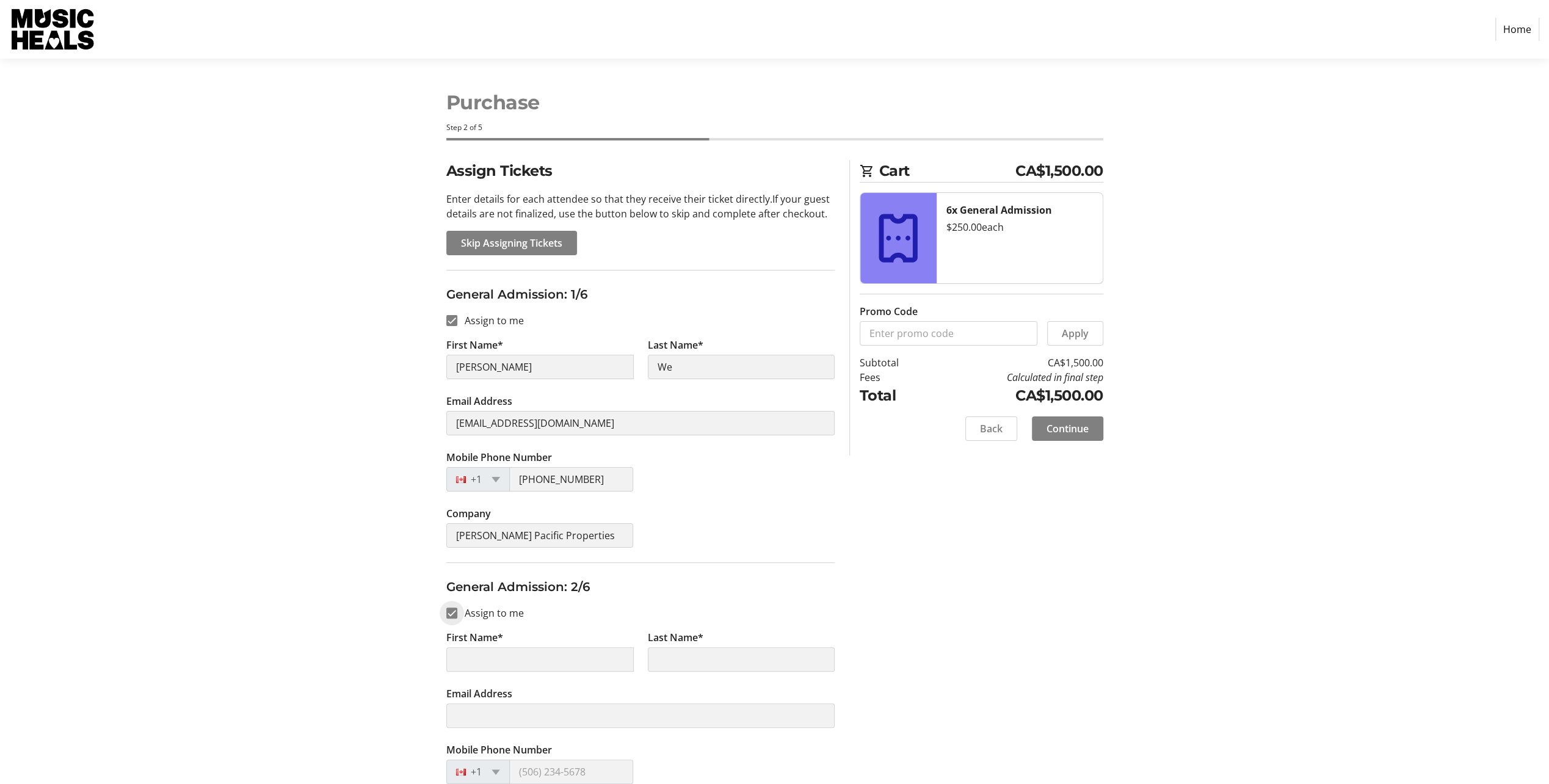
type input "[PHONE_NUMBER]"
type input "[PERSON_NAME] Pacific Properties"
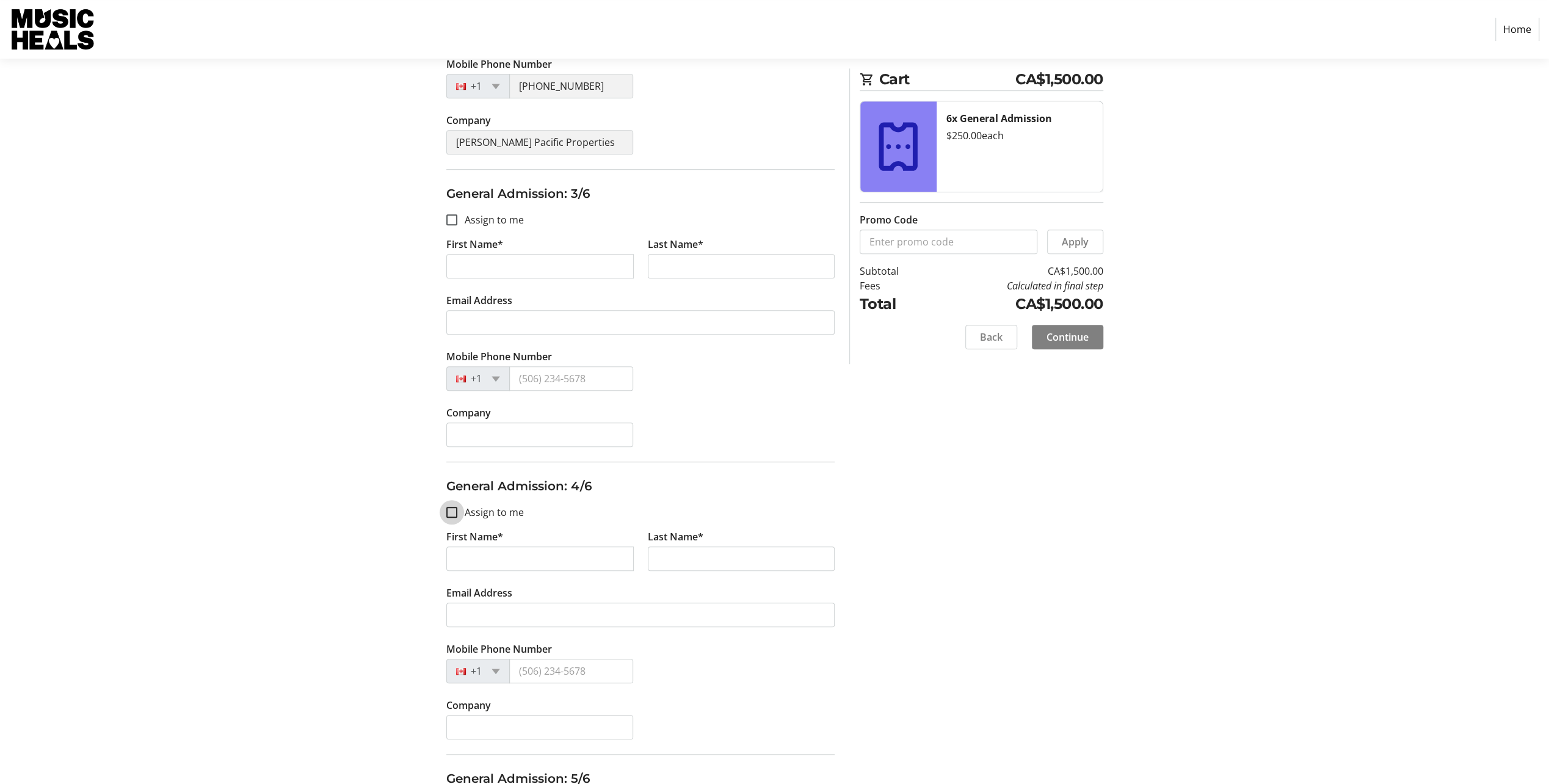
click at [448, 512] on input "Assign to me" at bounding box center [451, 512] width 11 height 11
checkbox input "true"
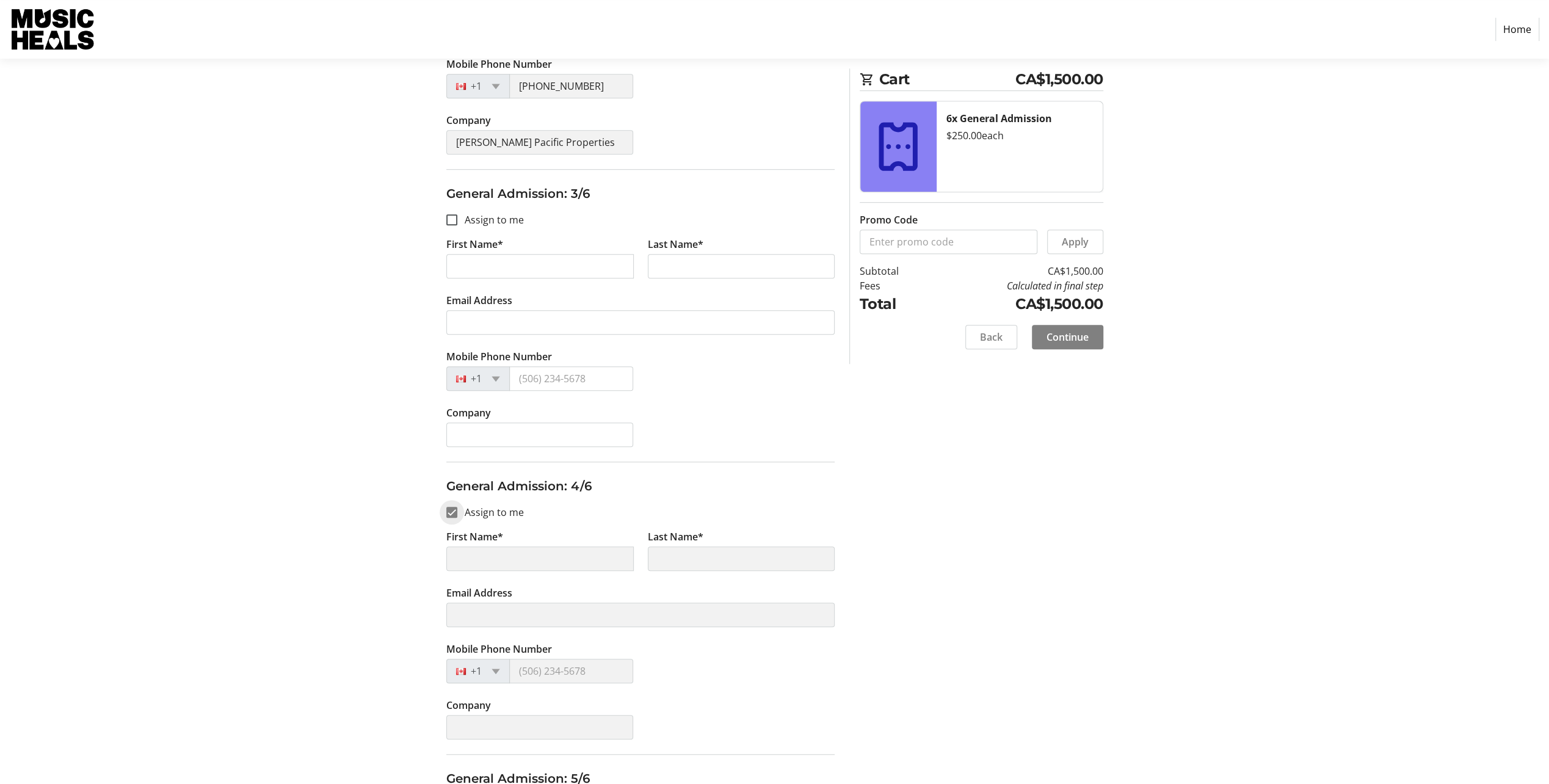
scroll to position [1232, 0]
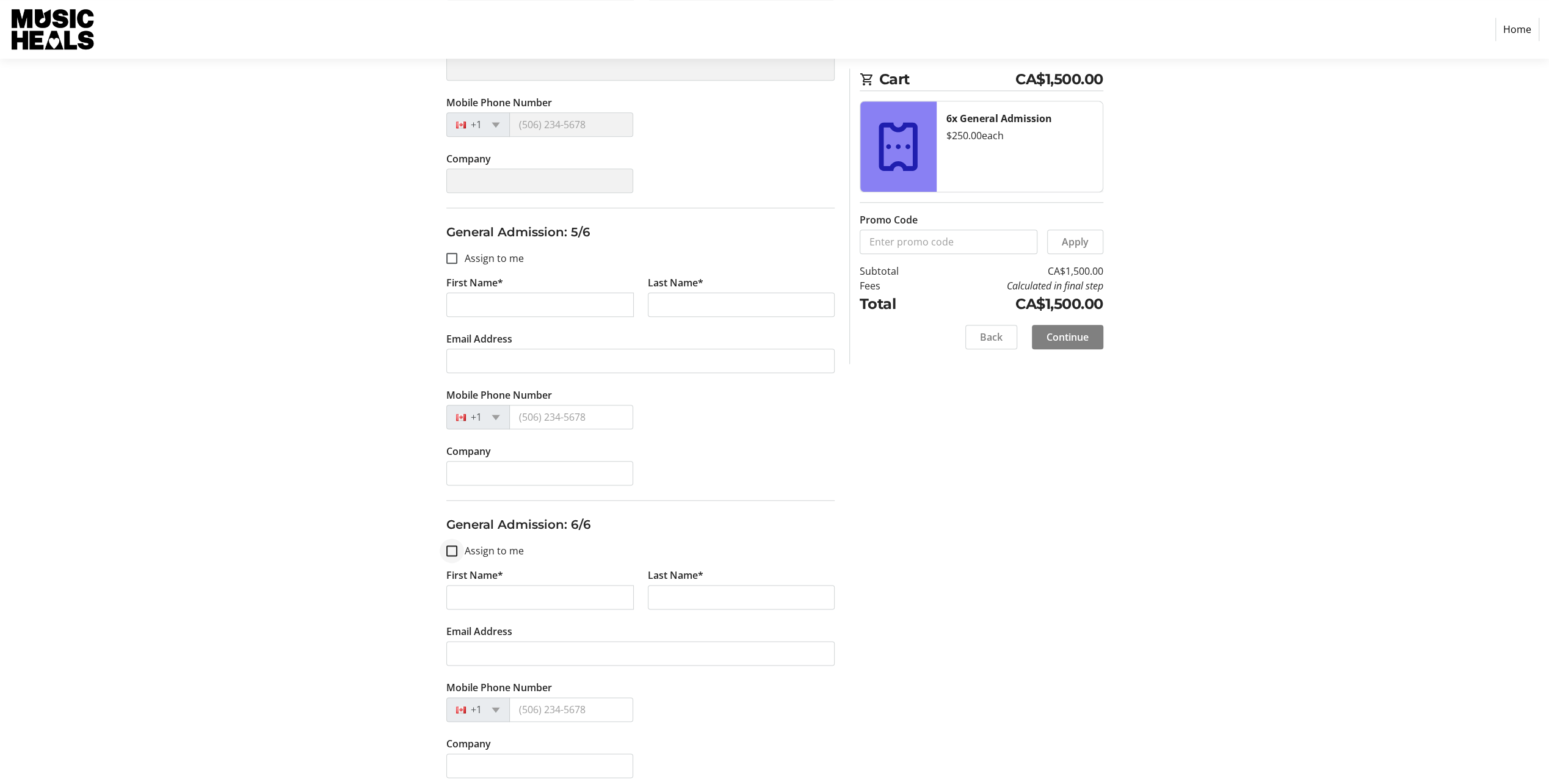
type input "[PERSON_NAME]"
type input "We"
type input "[EMAIL_ADDRESS][DOMAIN_NAME]"
type input "[PHONE_NUMBER]"
type input "[PERSON_NAME] Pacific Properties"
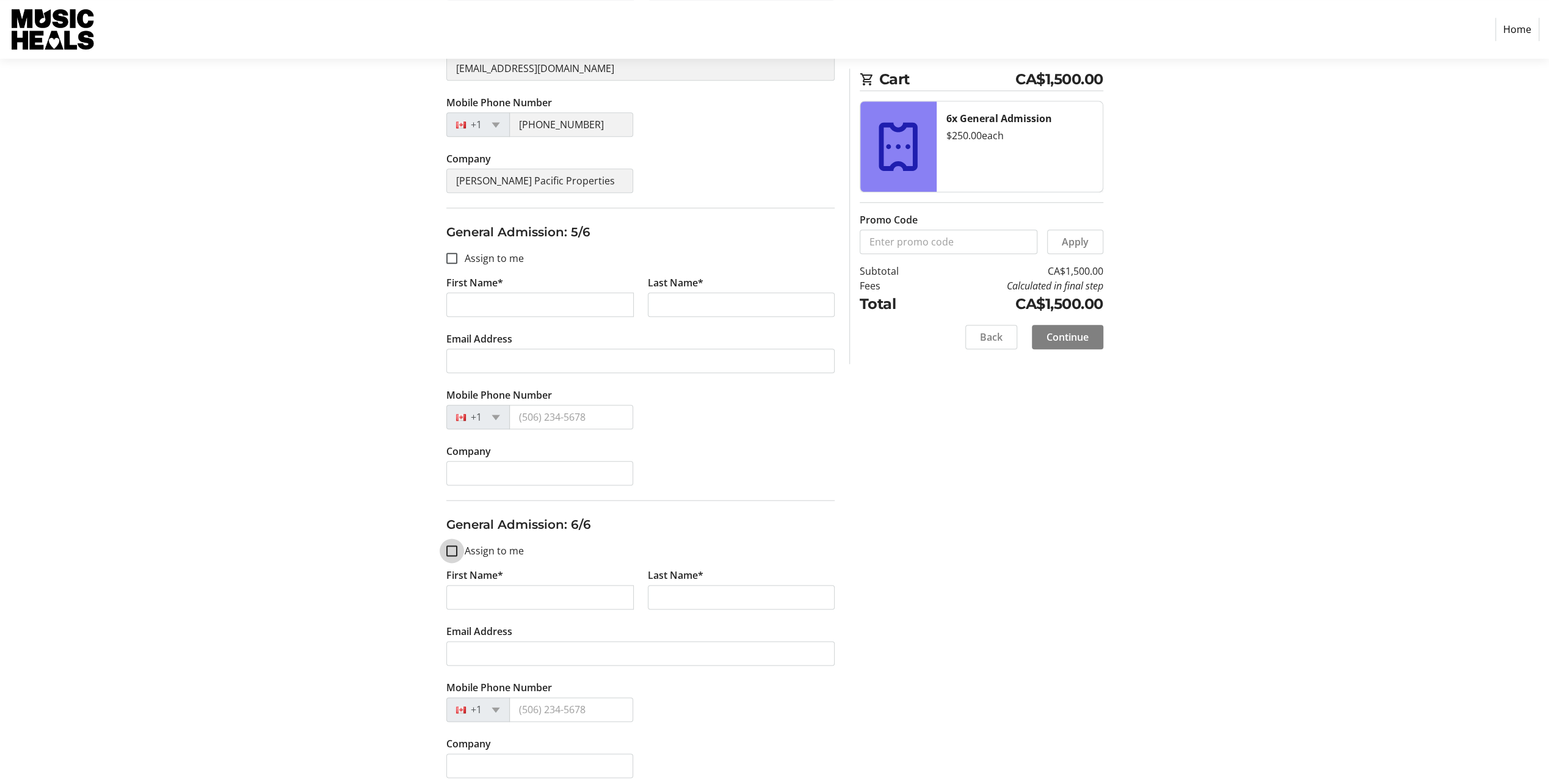
click at [448, 547] on input "Assign to me" at bounding box center [451, 551] width 11 height 11
checkbox input "true"
type input "[PERSON_NAME]"
type input "We"
type input "[EMAIL_ADDRESS][DOMAIN_NAME]"
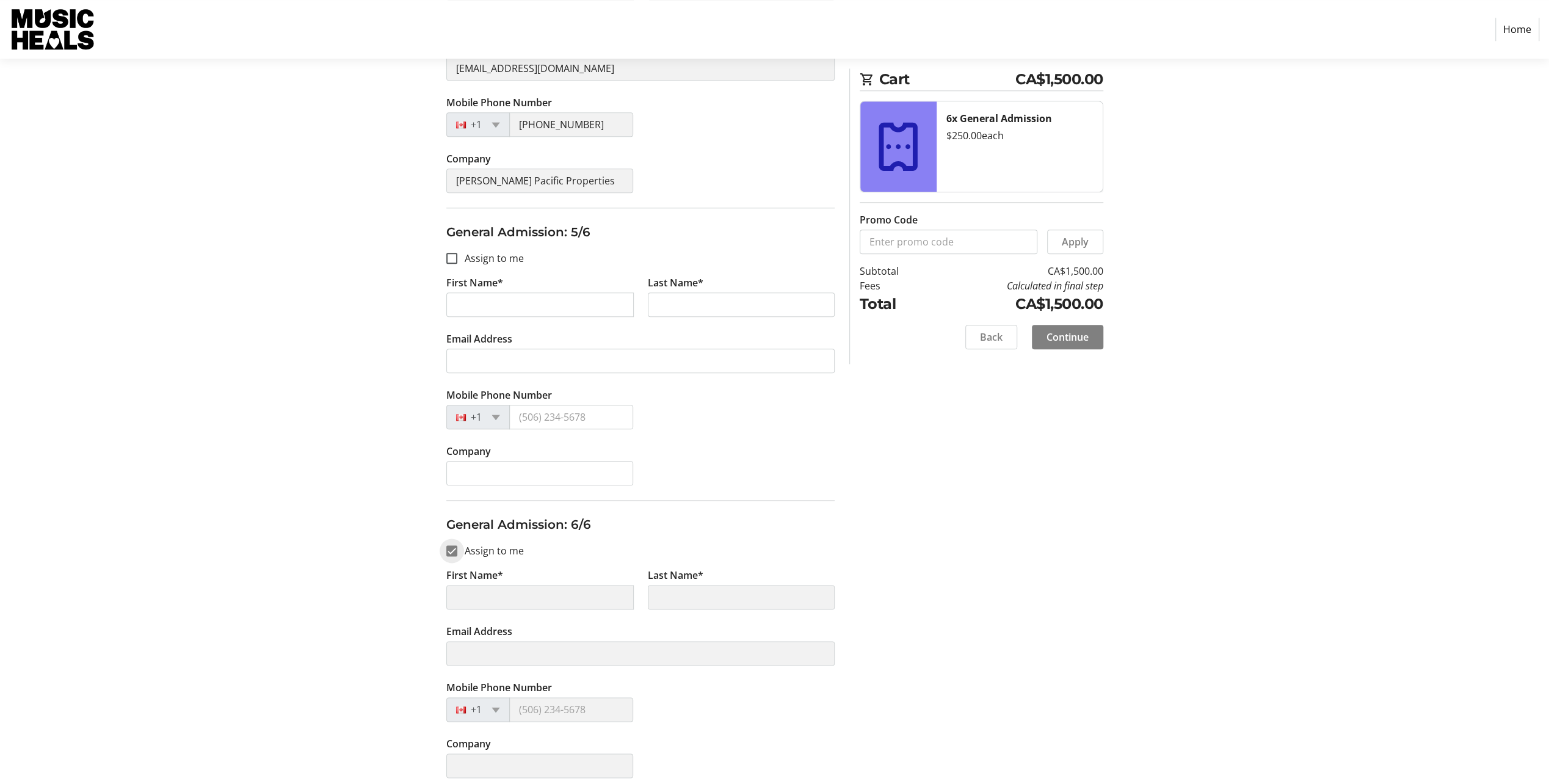
type input "[PHONE_NUMBER]"
type input "[PERSON_NAME] Pacific Properties"
click at [447, 254] on div at bounding box center [451, 258] width 11 height 11
click at [455, 256] on input "Assign to me" at bounding box center [451, 258] width 11 height 11
checkbox input "true"
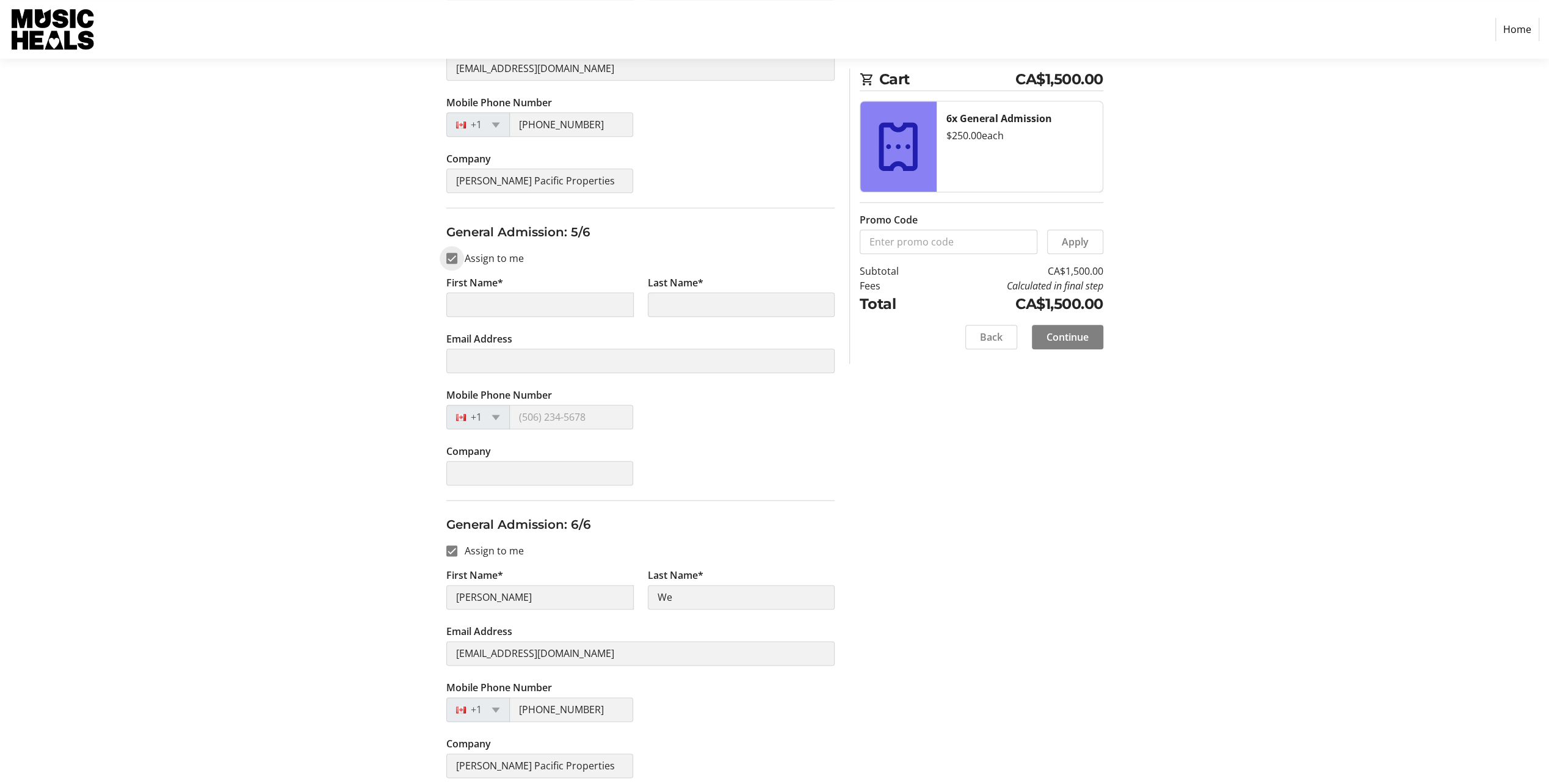
type input "[PERSON_NAME]"
type input "We"
type input "[EMAIL_ADDRESS][DOMAIN_NAME]"
type input "[PHONE_NUMBER]"
type input "[PERSON_NAME] Pacific Properties"
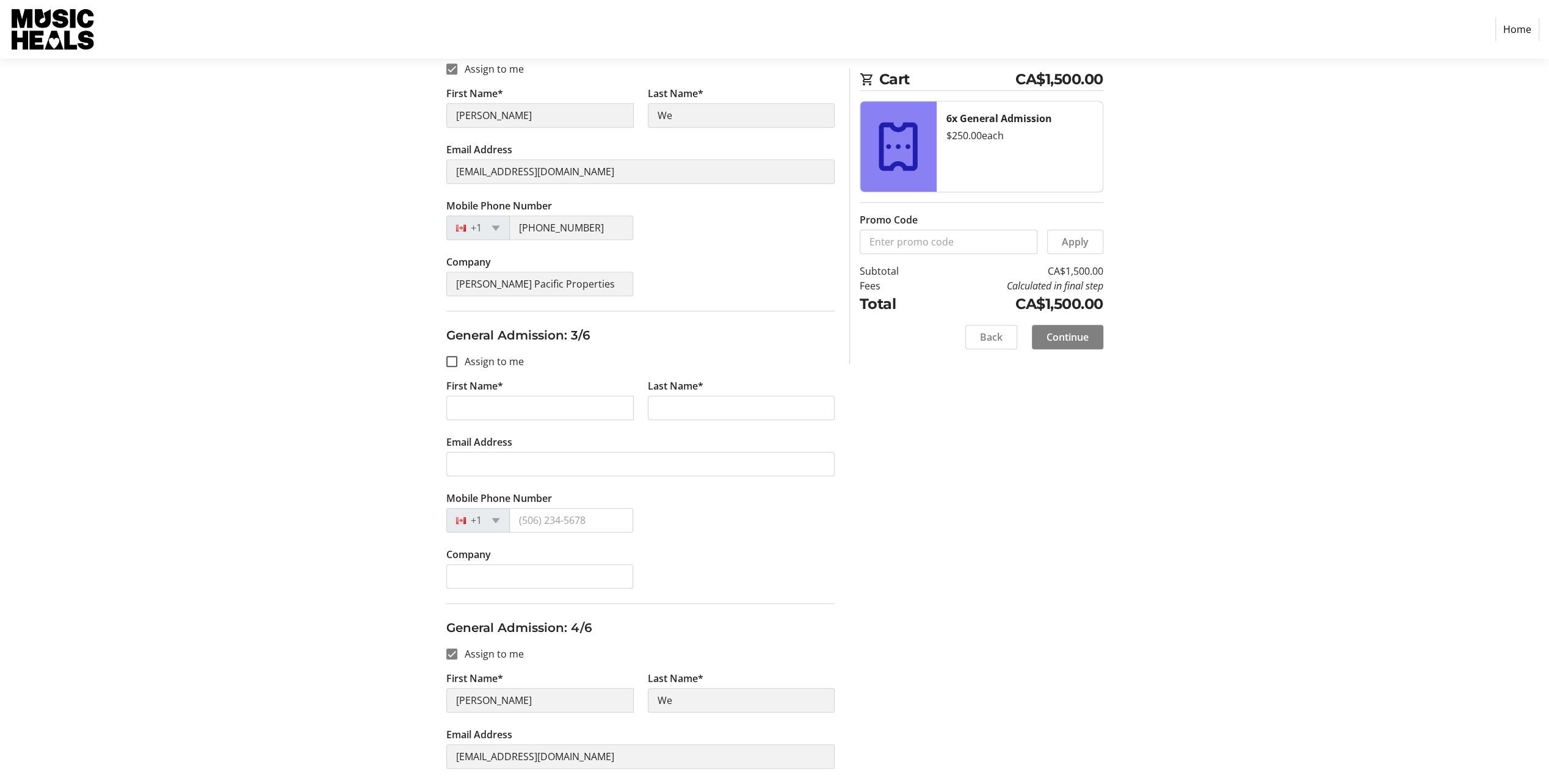
scroll to position [527, 0]
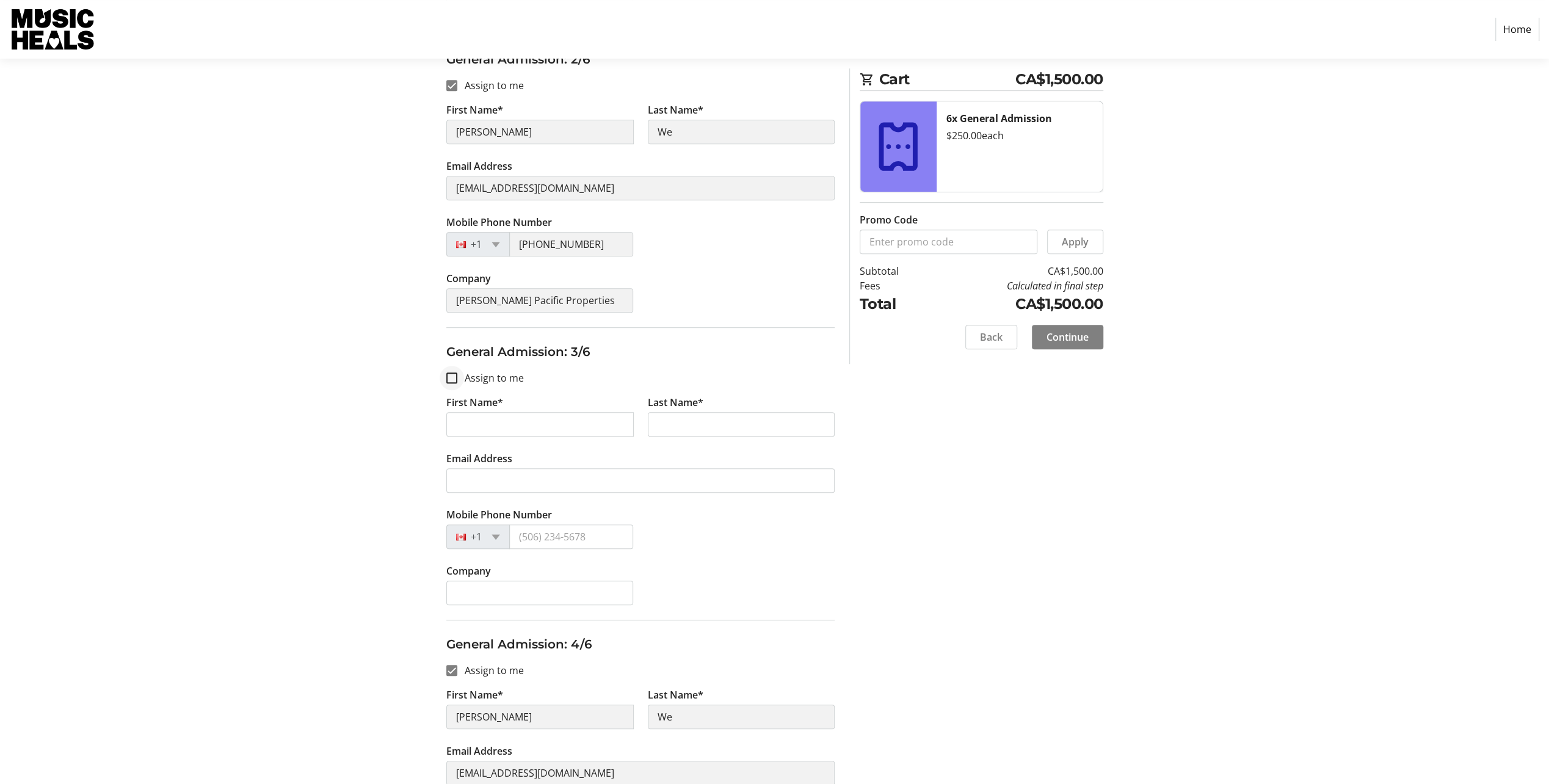
click at [445, 380] on div at bounding box center [452, 378] width 30 height 30
checkbox input "true"
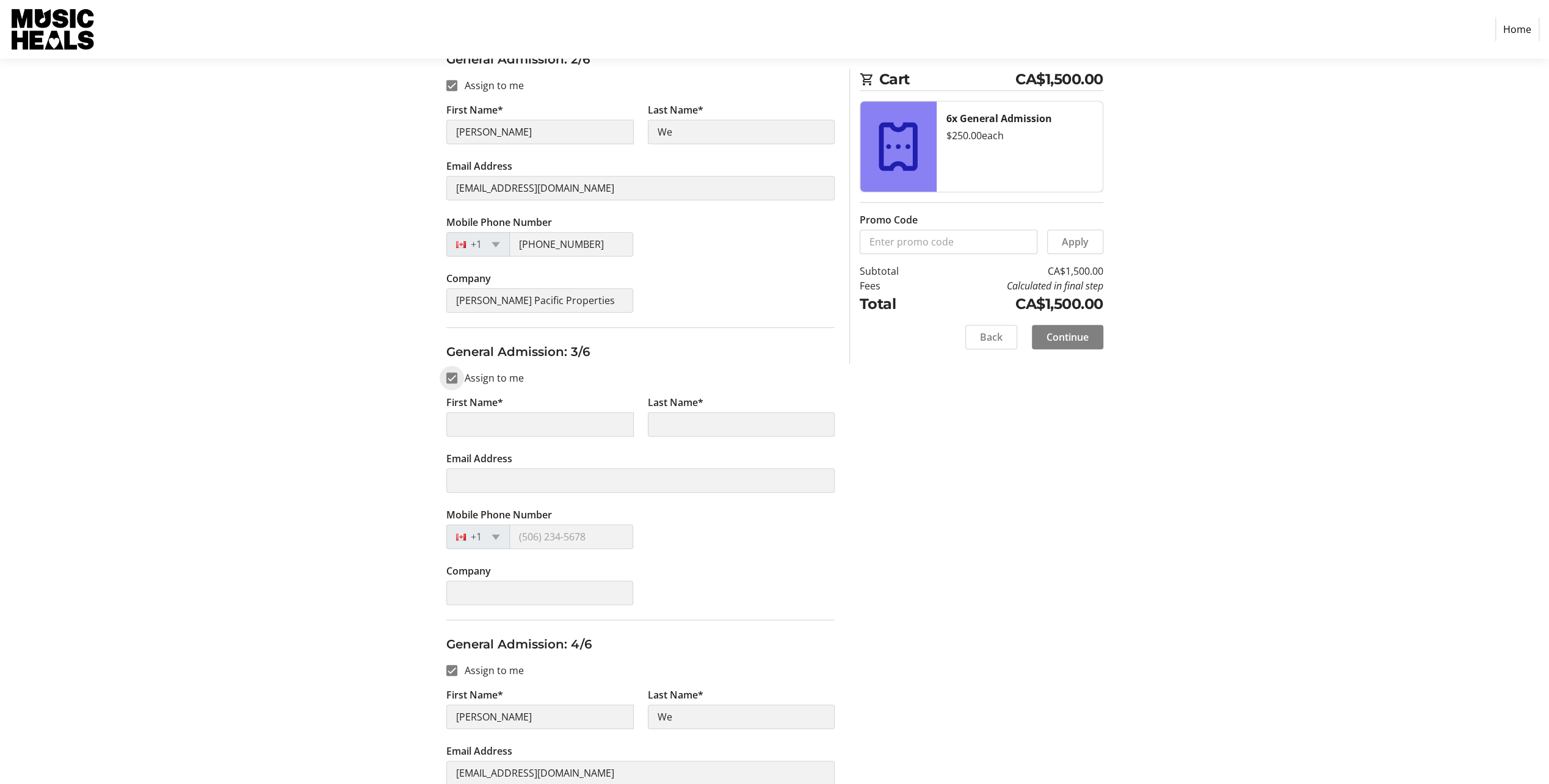
type input "[PERSON_NAME]"
type input "We"
type input "[EMAIL_ADDRESS][DOMAIN_NAME]"
type input "[PHONE_NUMBER]"
type input "[PERSON_NAME] Pacific Properties"
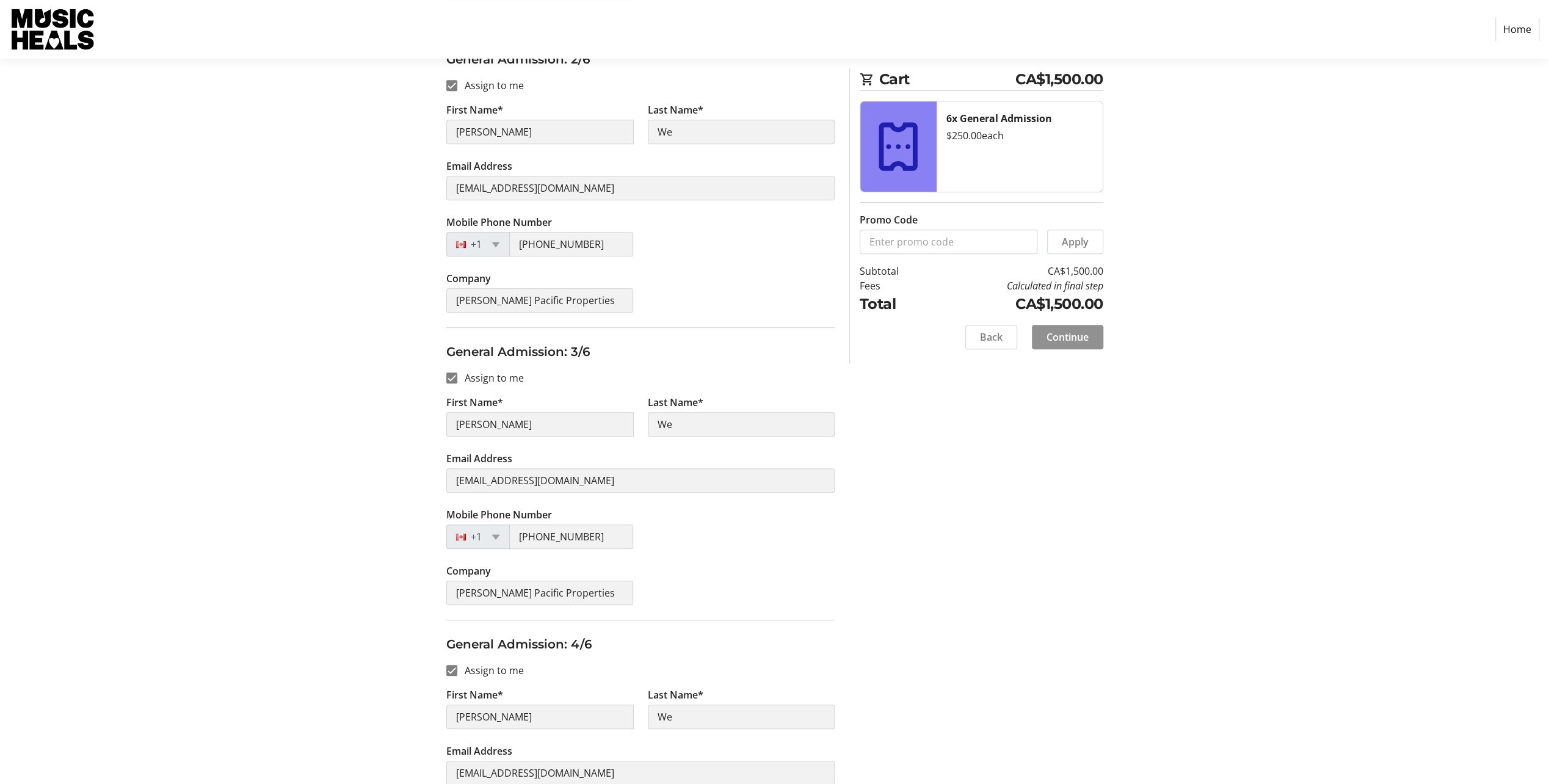
click at [1057, 332] on span "Continue" at bounding box center [1067, 337] width 42 height 15
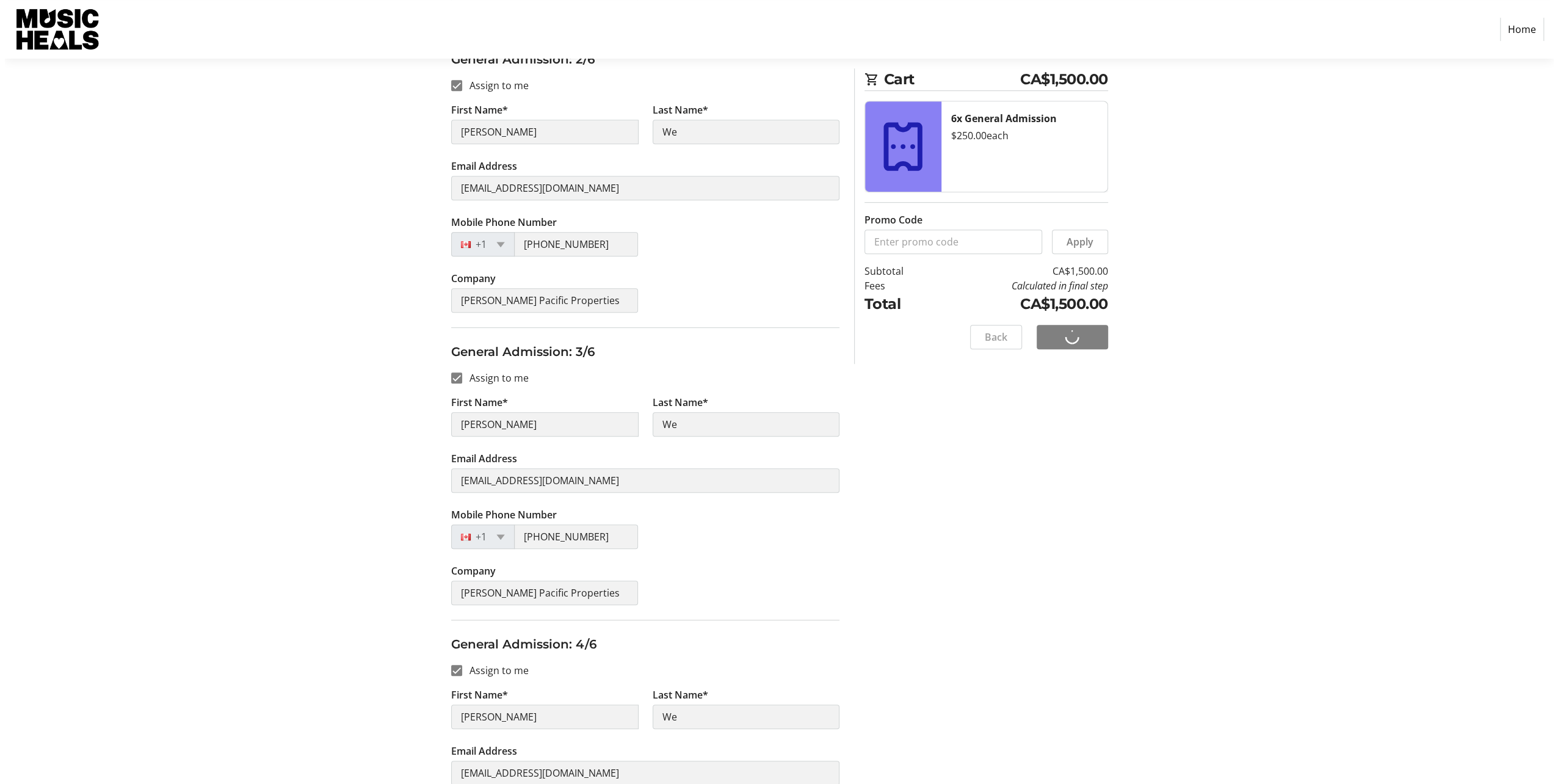
scroll to position [0, 0]
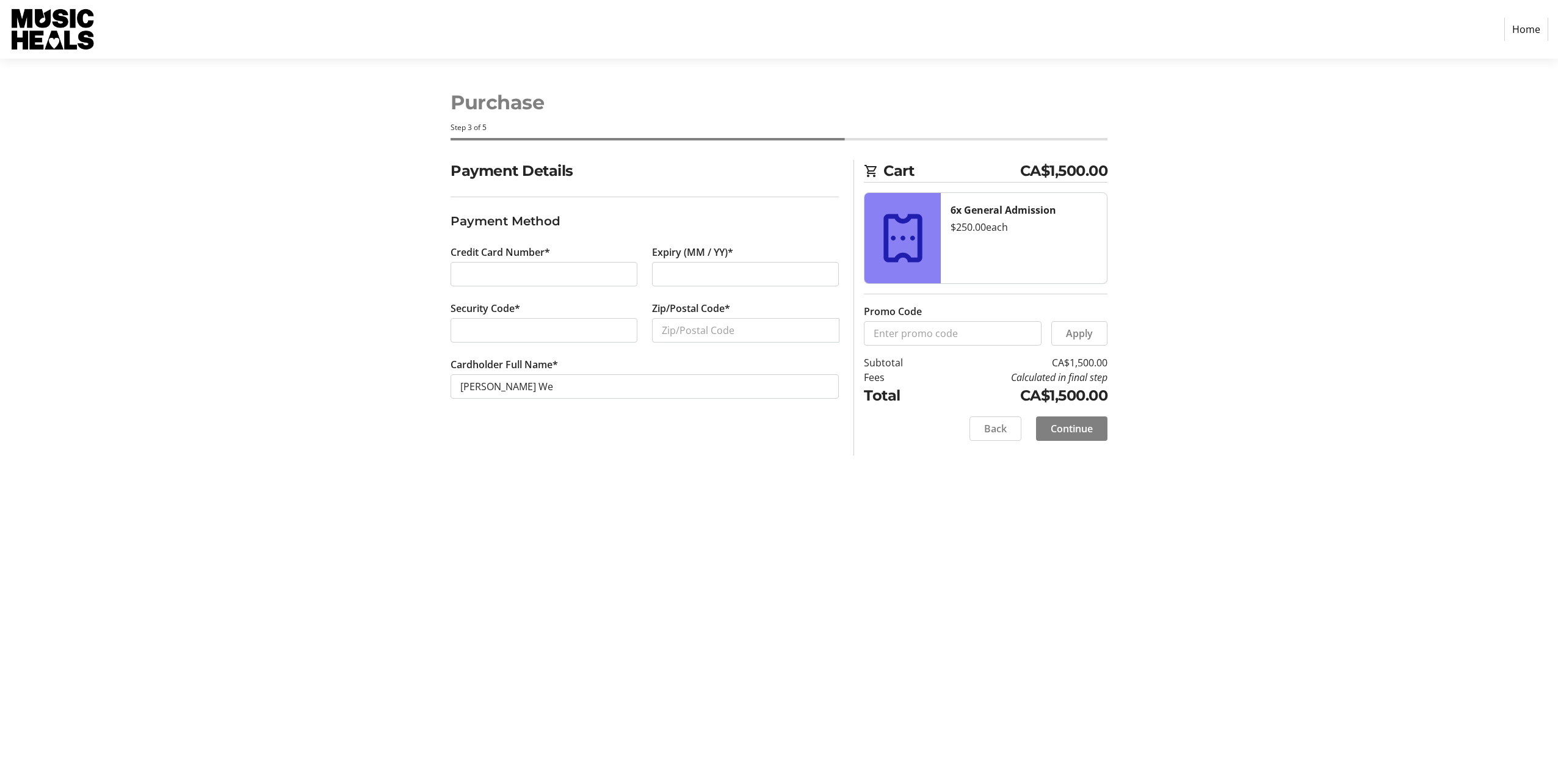
click at [500, 266] on div at bounding box center [544, 274] width 187 height 24
click at [717, 282] on div at bounding box center [745, 274] width 187 height 24
click at [731, 326] on input "Zip/Postal Code*" at bounding box center [745, 330] width 187 height 24
type input "v7x1l3"
click at [1062, 425] on span "Continue" at bounding box center [1071, 429] width 42 height 15
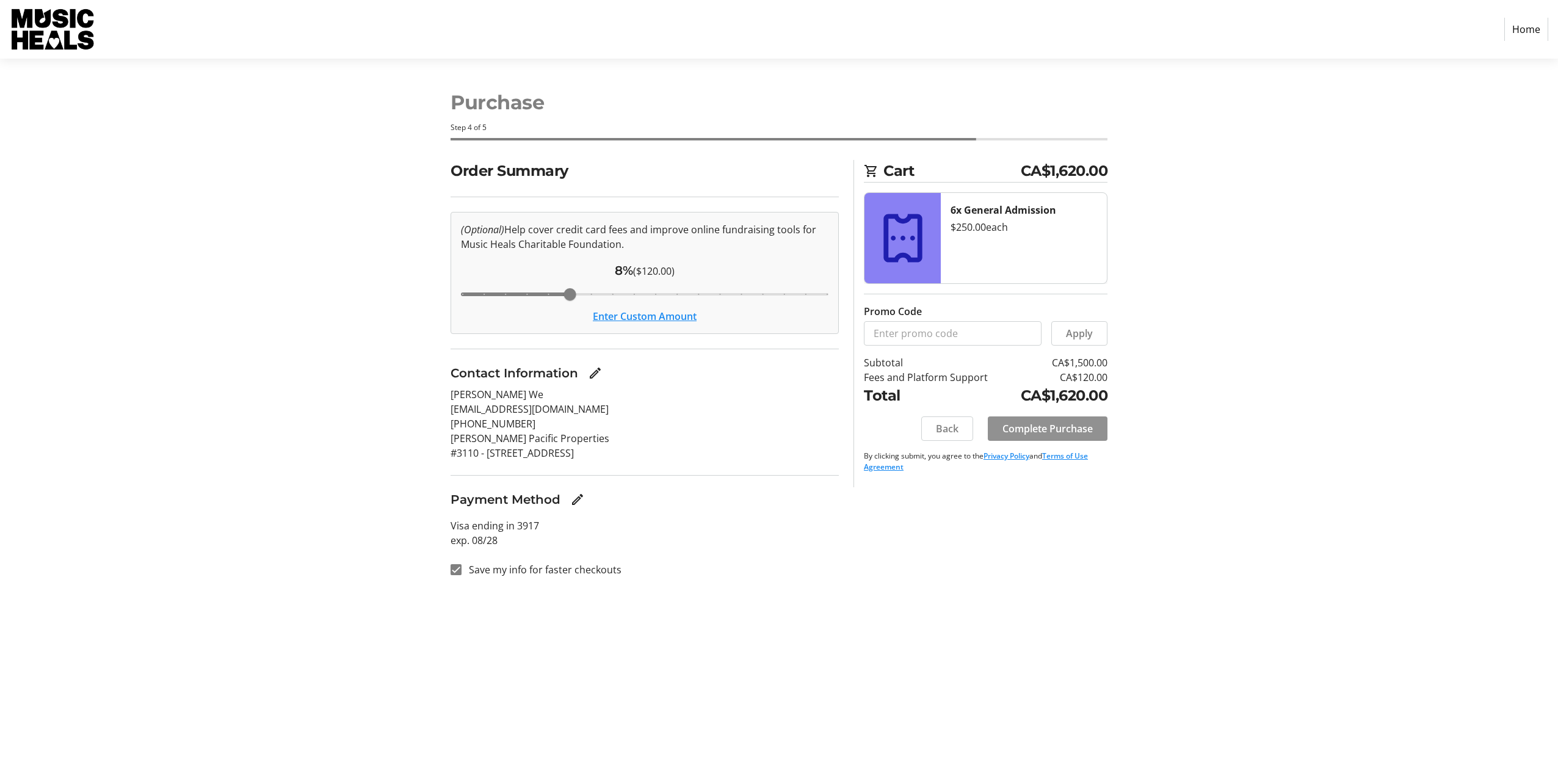
click at [1064, 425] on span "Complete Purchase" at bounding box center [1047, 429] width 91 height 15
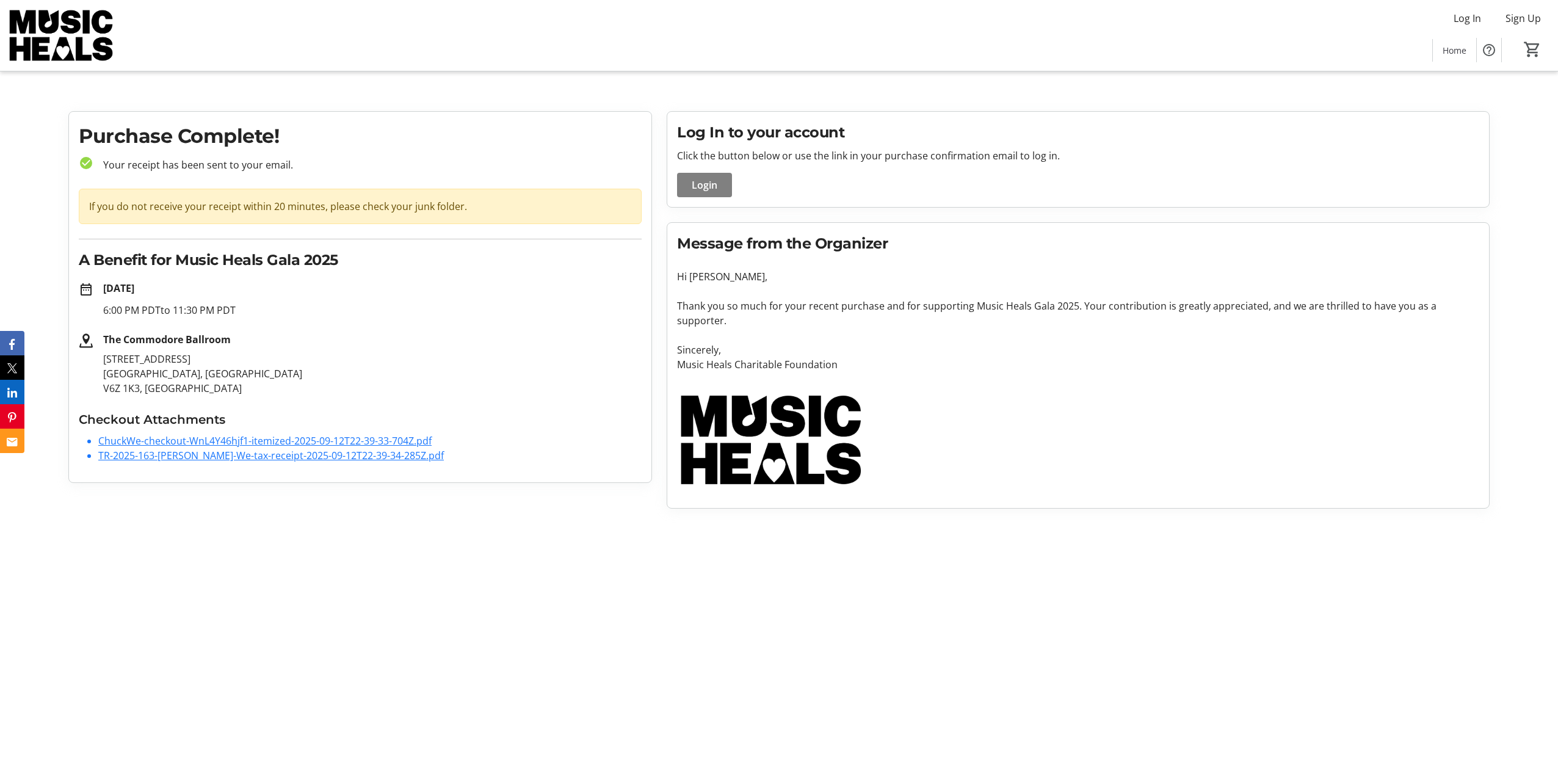
click at [237, 442] on link "ChuckWe-checkout-WnL4Y46hjf1-itemized-2025-09-12T22-39-33-704Z.pdf" at bounding box center [265, 441] width 333 height 13
